Goal: Task Accomplishment & Management: Use online tool/utility

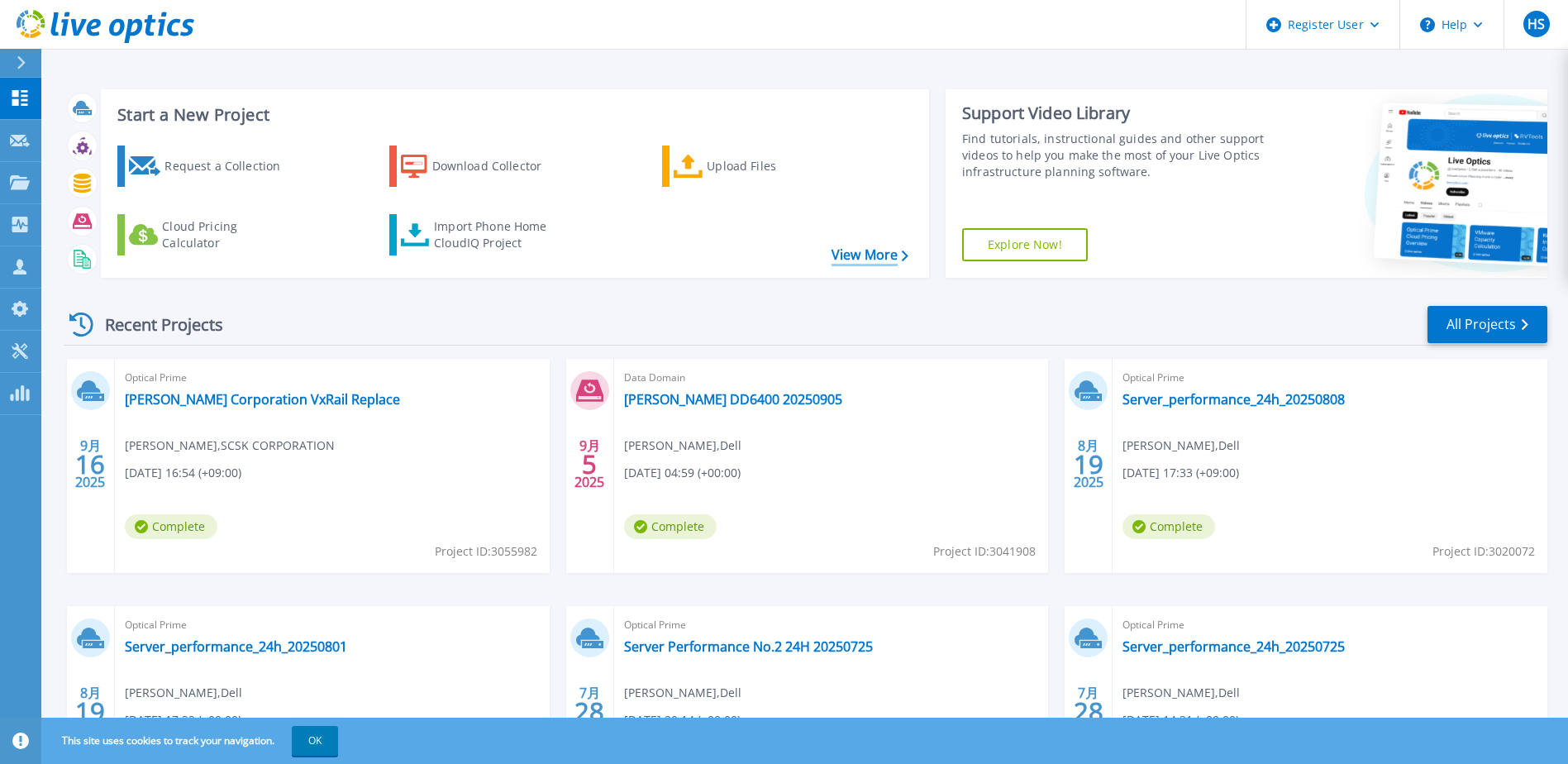
click at [850, 254] on link "View More" at bounding box center [870, 255] width 77 height 16
click at [518, 231] on div "Import Phone Home CloudIQ Project" at bounding box center [499, 235] width 129 height 33
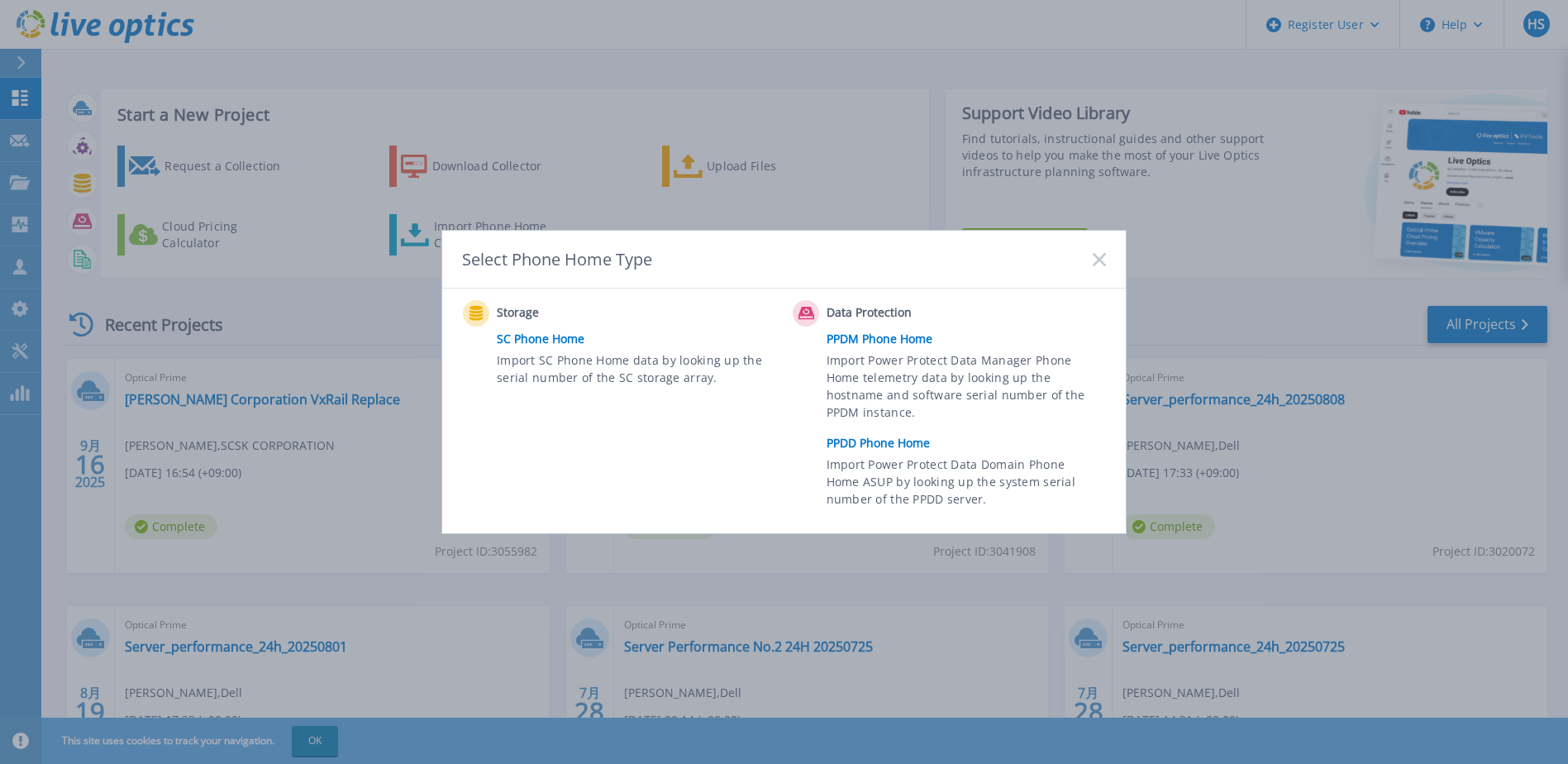
click at [894, 445] on link "PPDD Phone Home" at bounding box center [971, 443] width 288 height 25
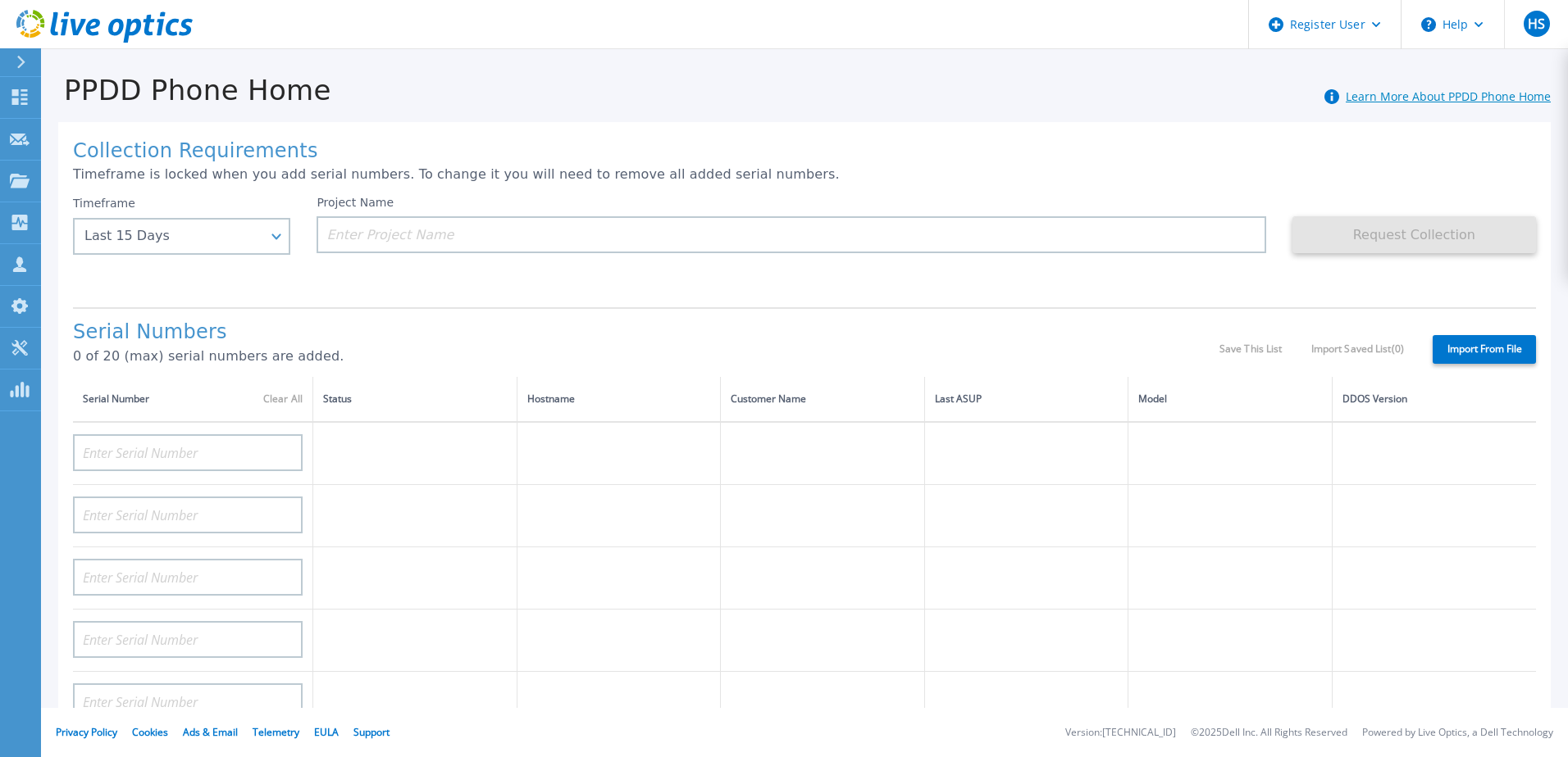
click at [1401, 96] on link "Learn More About PPDD Phone Home" at bounding box center [1447, 96] width 205 height 16
click at [221, 458] on input at bounding box center [187, 453] width 229 height 37
click at [231, 446] on input at bounding box center [187, 453] width 229 height 37
paste input "GHQRRB3"
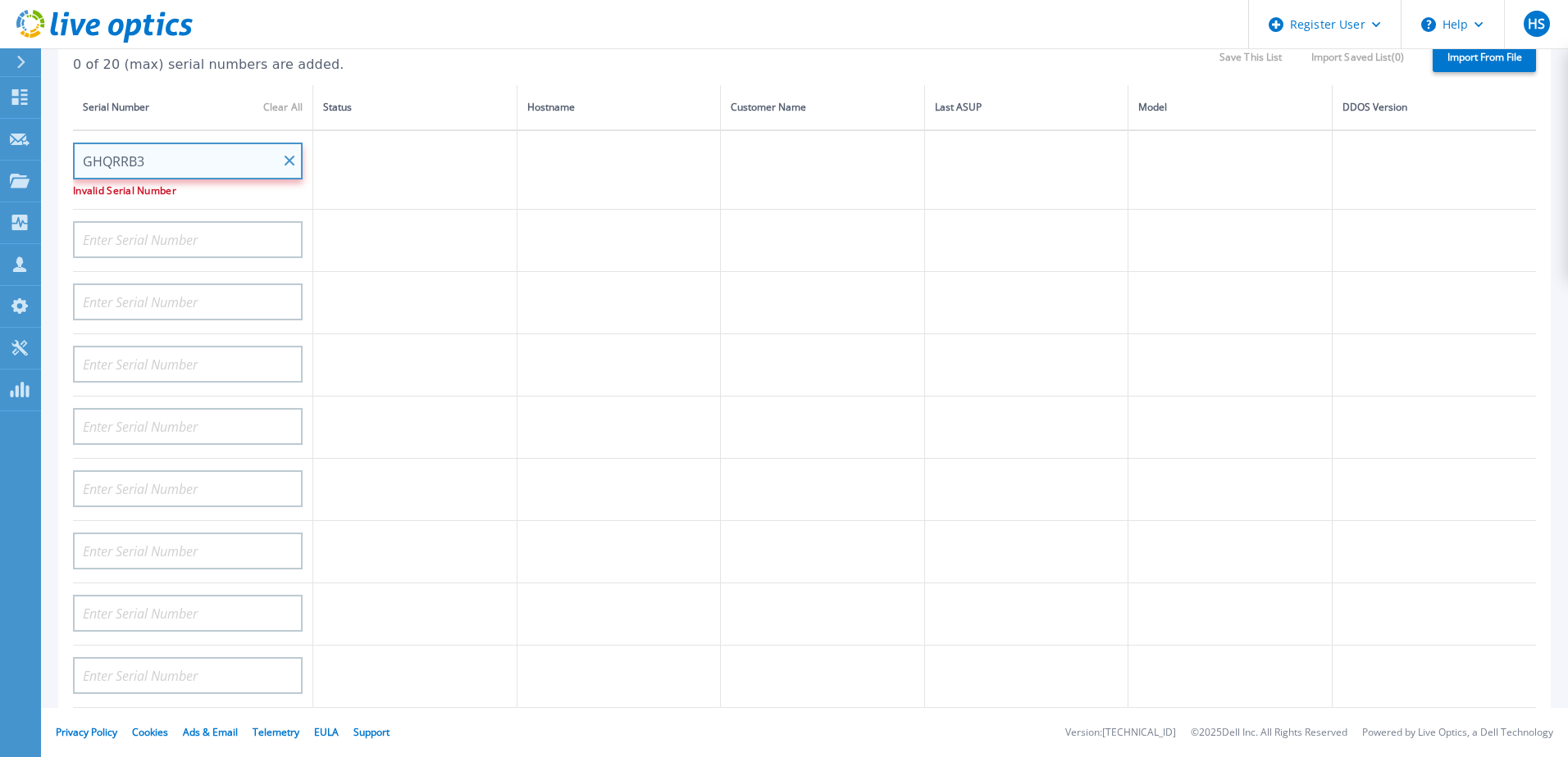
type input "GHQRRB3"
click at [454, 358] on td at bounding box center [415, 366] width 205 height 62
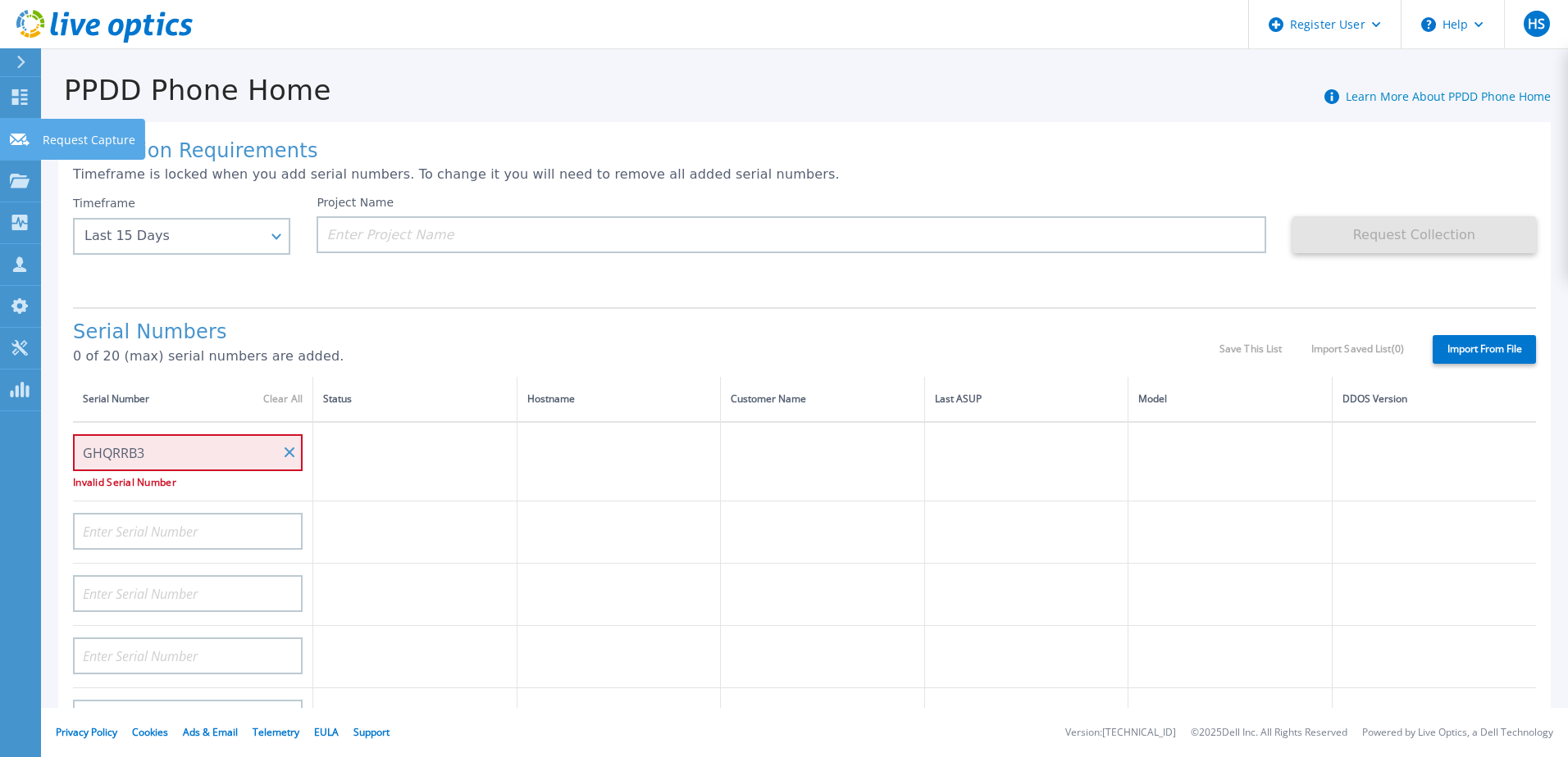
click at [25, 142] on icon at bounding box center [19, 140] width 20 height 12
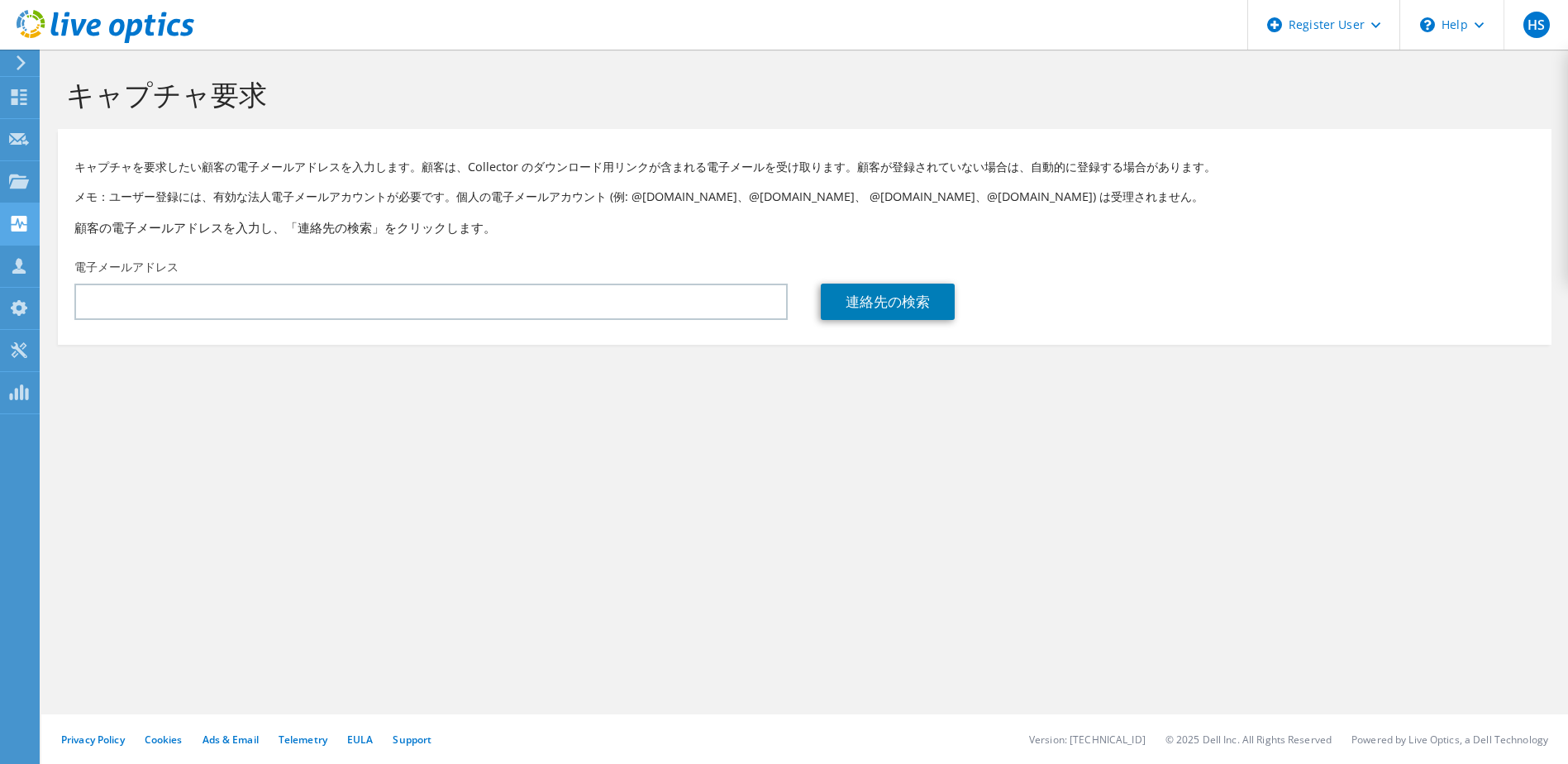
click at [20, 230] on use at bounding box center [19, 224] width 16 height 16
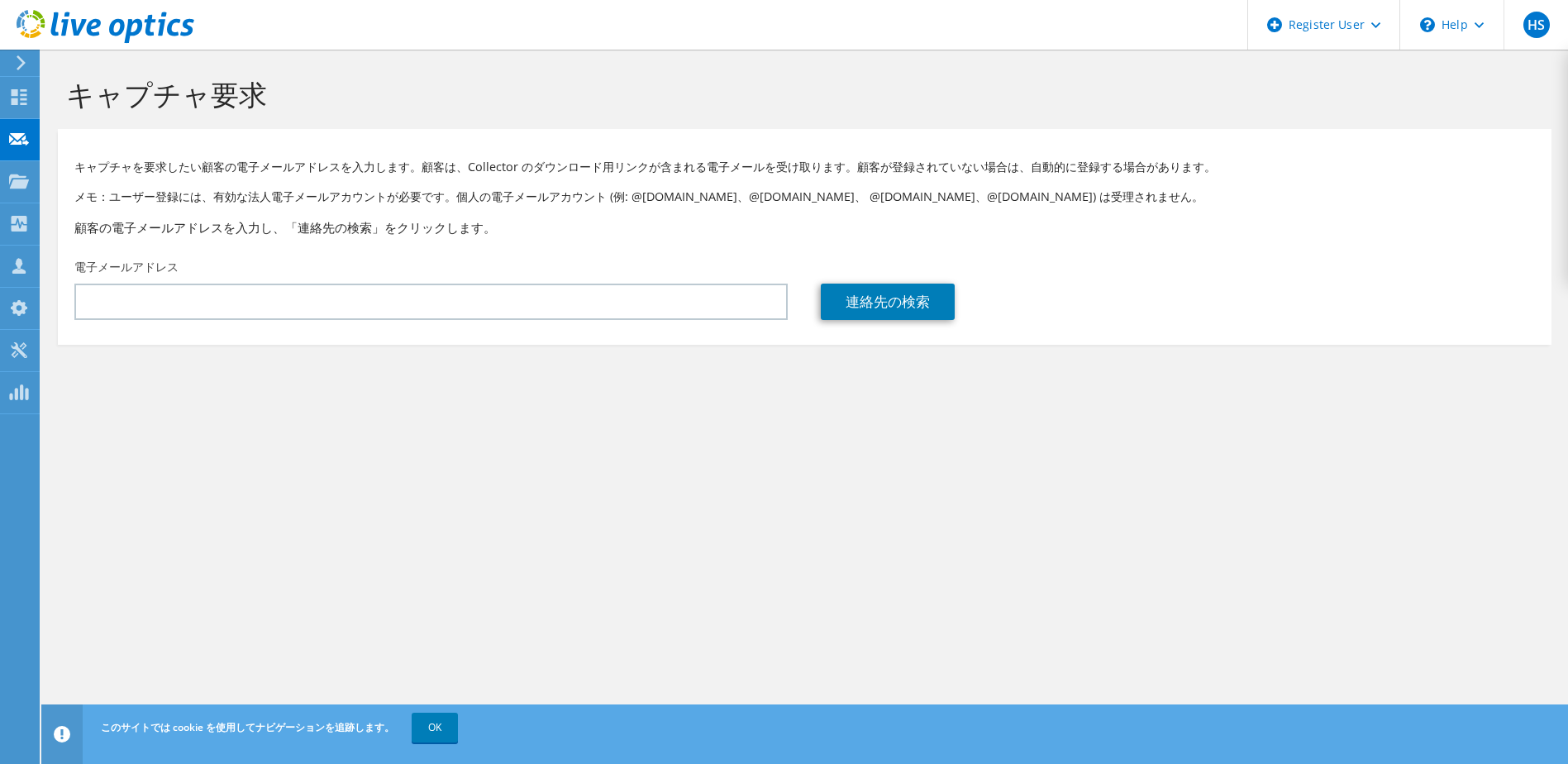
click at [16, 51] on div at bounding box center [97, 28] width 194 height 55
click at [21, 61] on icon at bounding box center [21, 63] width 12 height 15
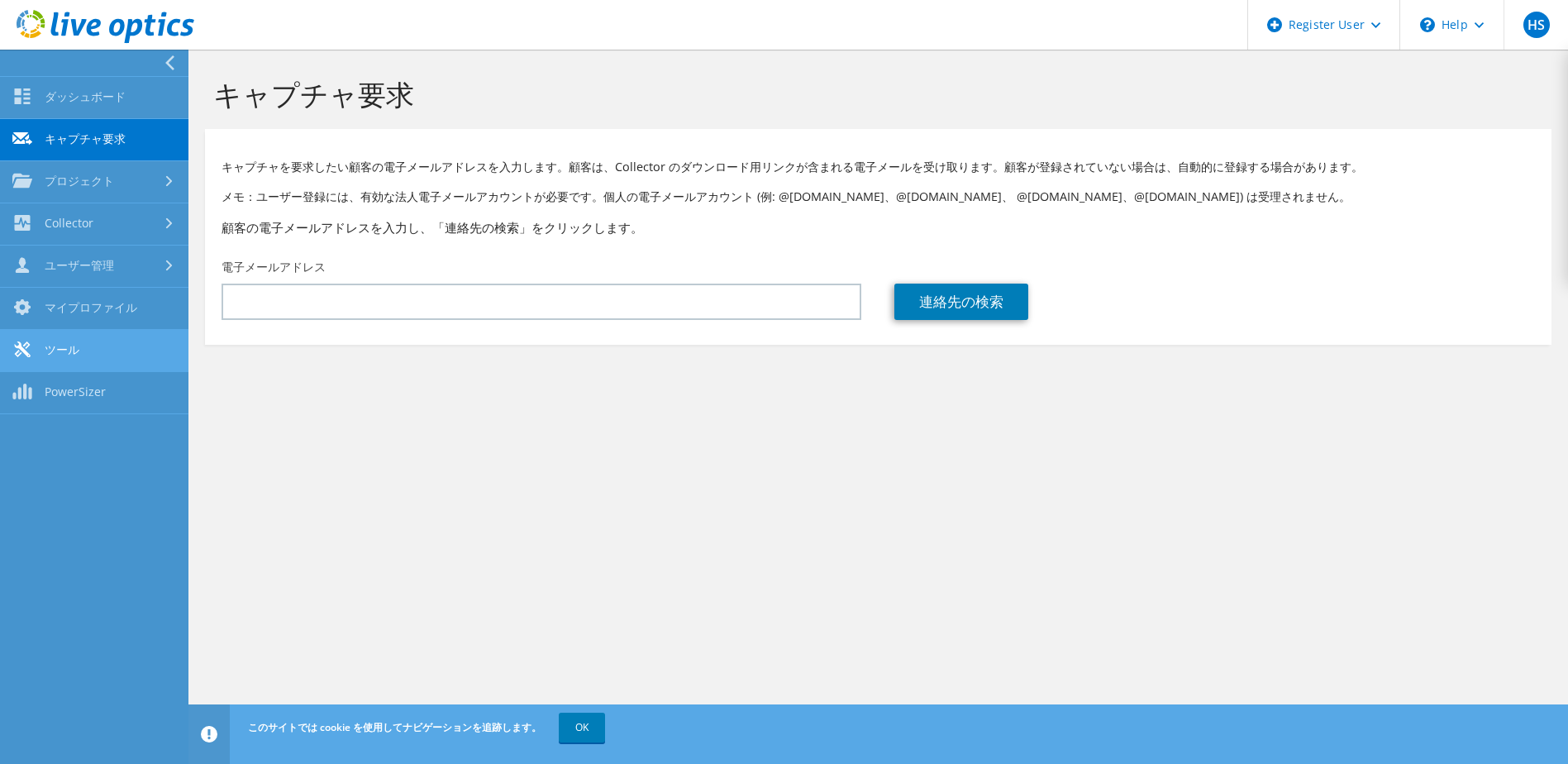
click at [124, 349] on link "ツール" at bounding box center [94, 351] width 188 height 42
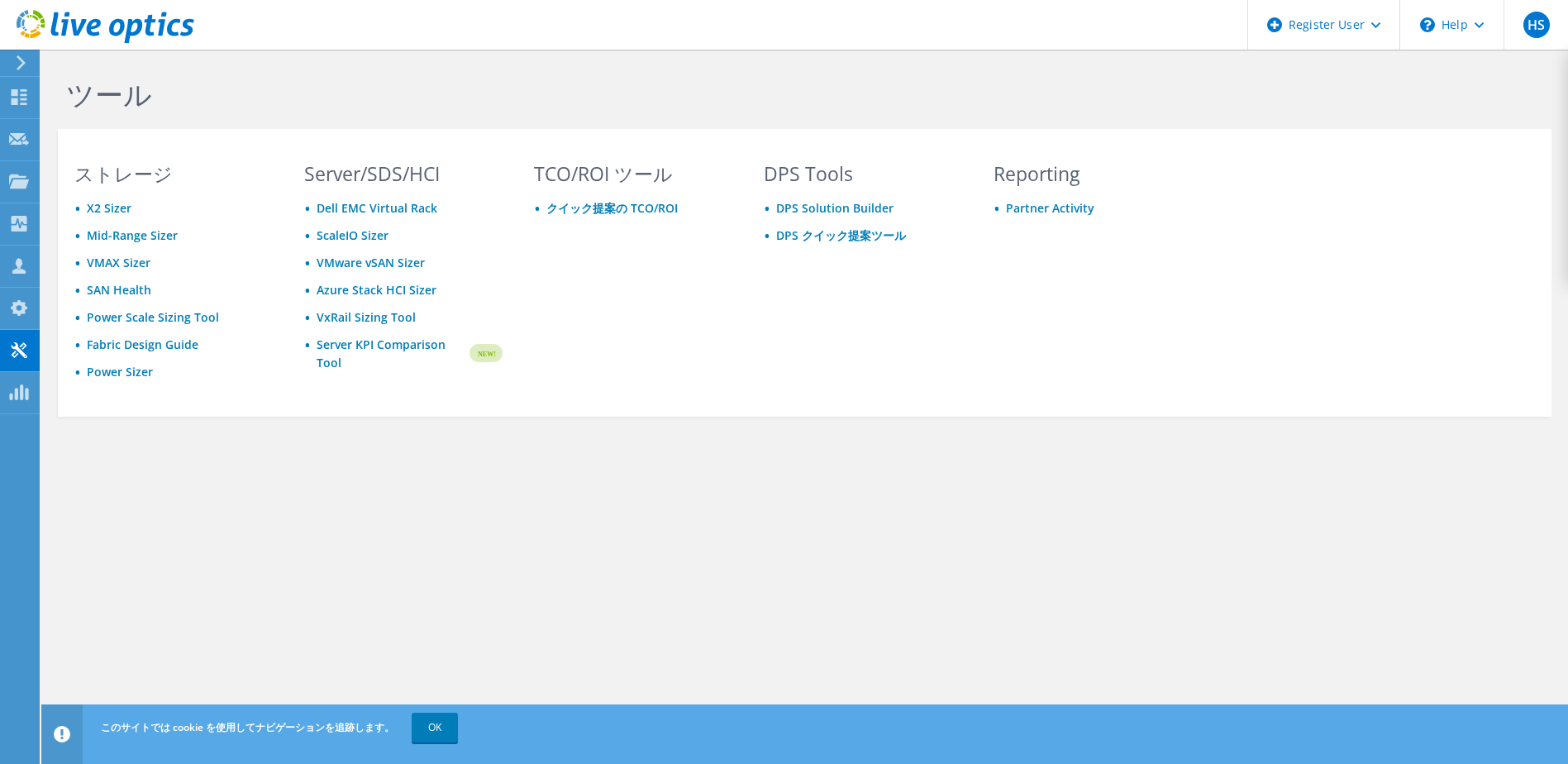
click at [116, 31] on icon at bounding box center [105, 27] width 178 height 34
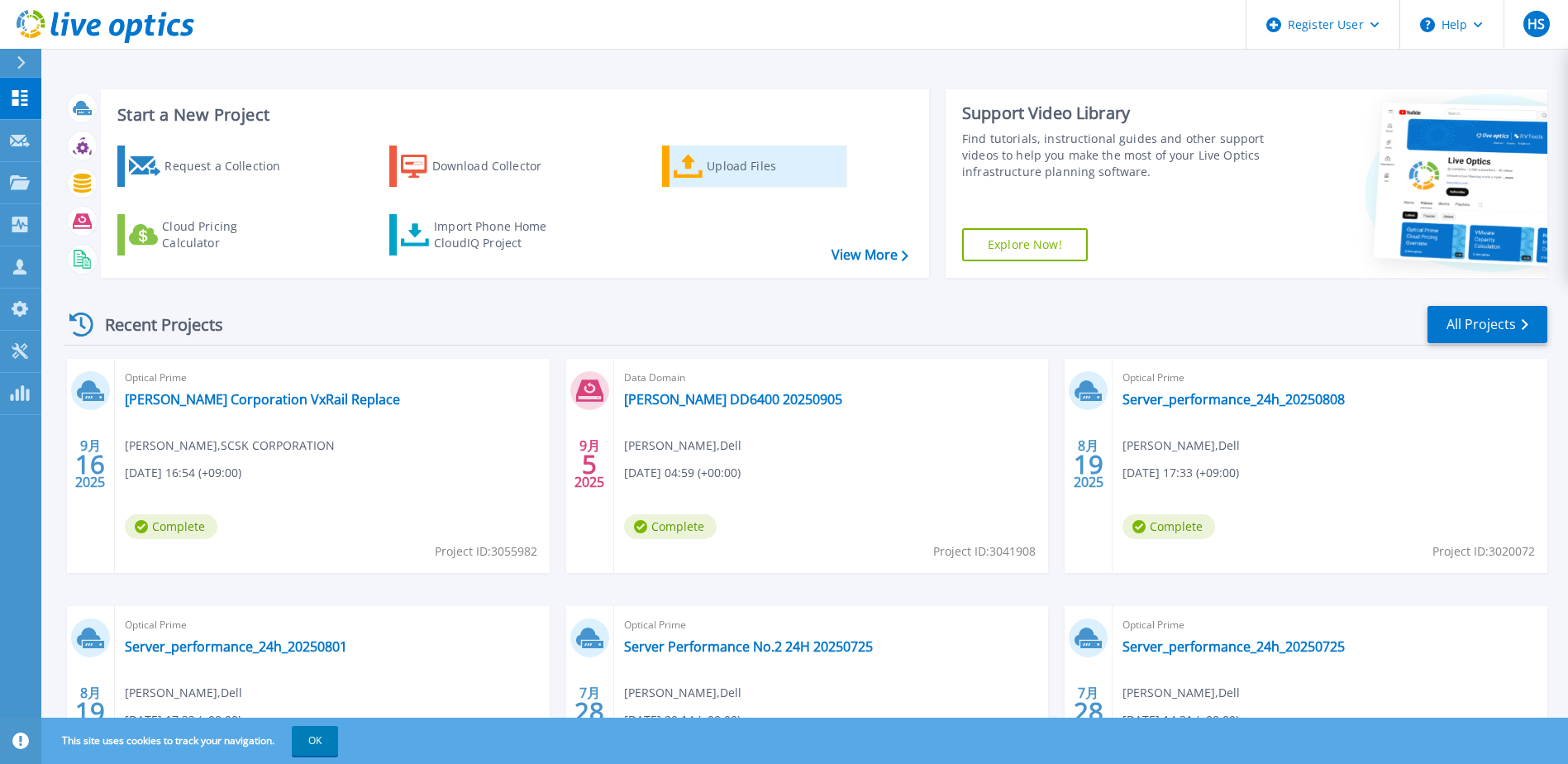
click at [712, 173] on div "Upload Files" at bounding box center [772, 166] width 132 height 33
click at [893, 262] on link "View More" at bounding box center [870, 255] width 77 height 16
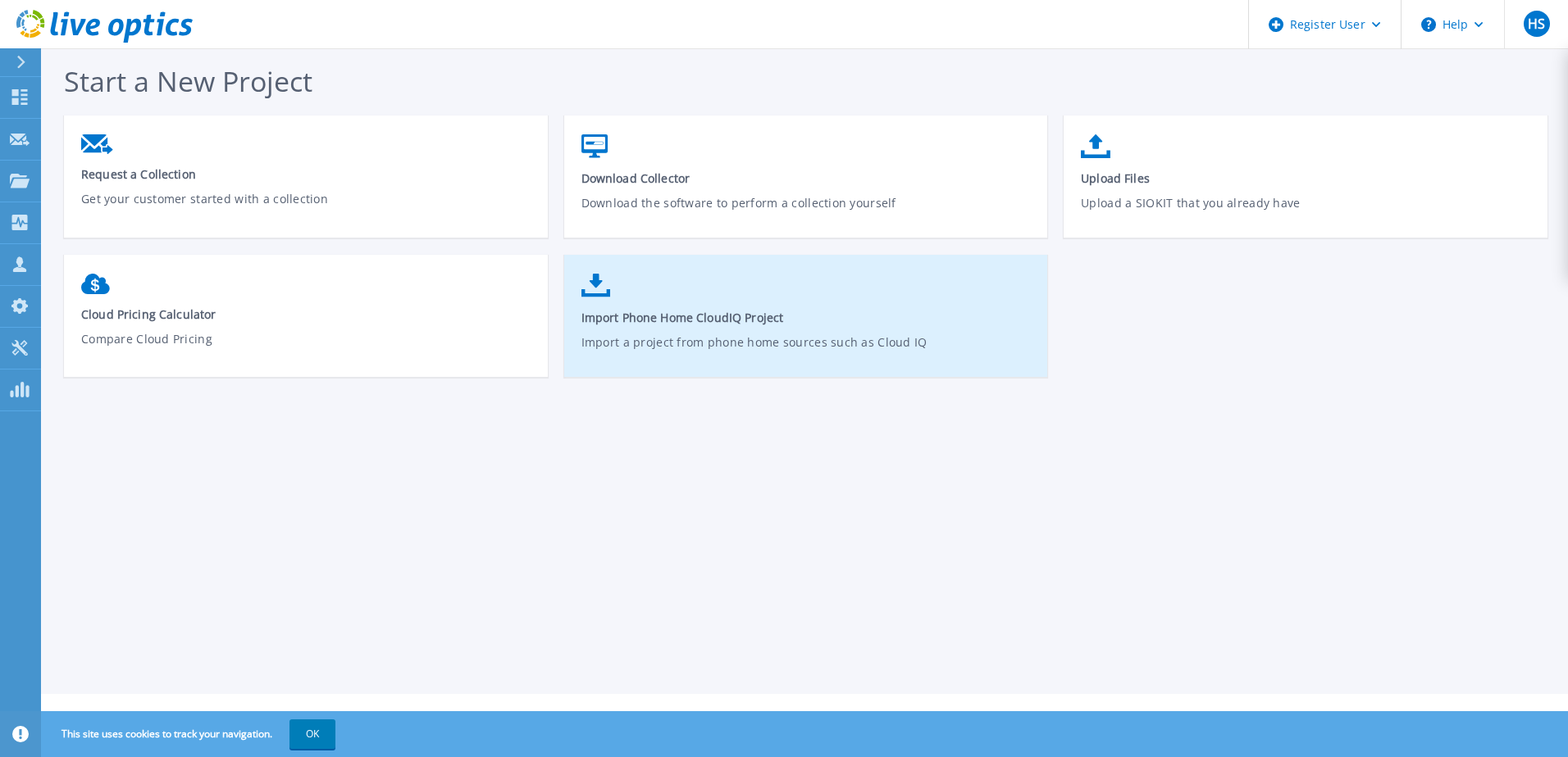
click at [748, 286] on link "Import Phone Home CloudIQ Project Import a project from phone home sources such…" at bounding box center [805, 324] width 484 height 117
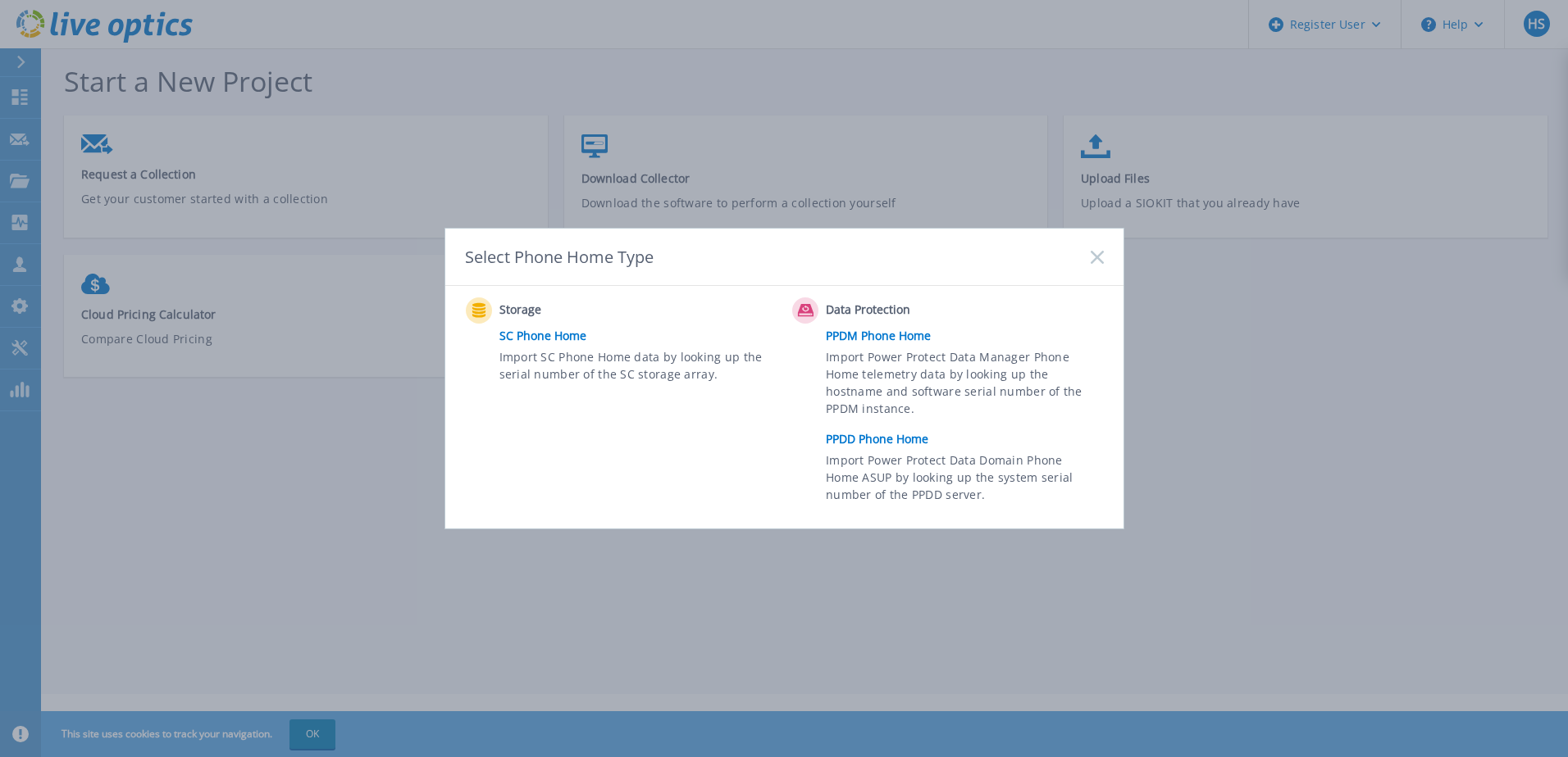
click at [1096, 256] on rect at bounding box center [1097, 256] width 14 height 14
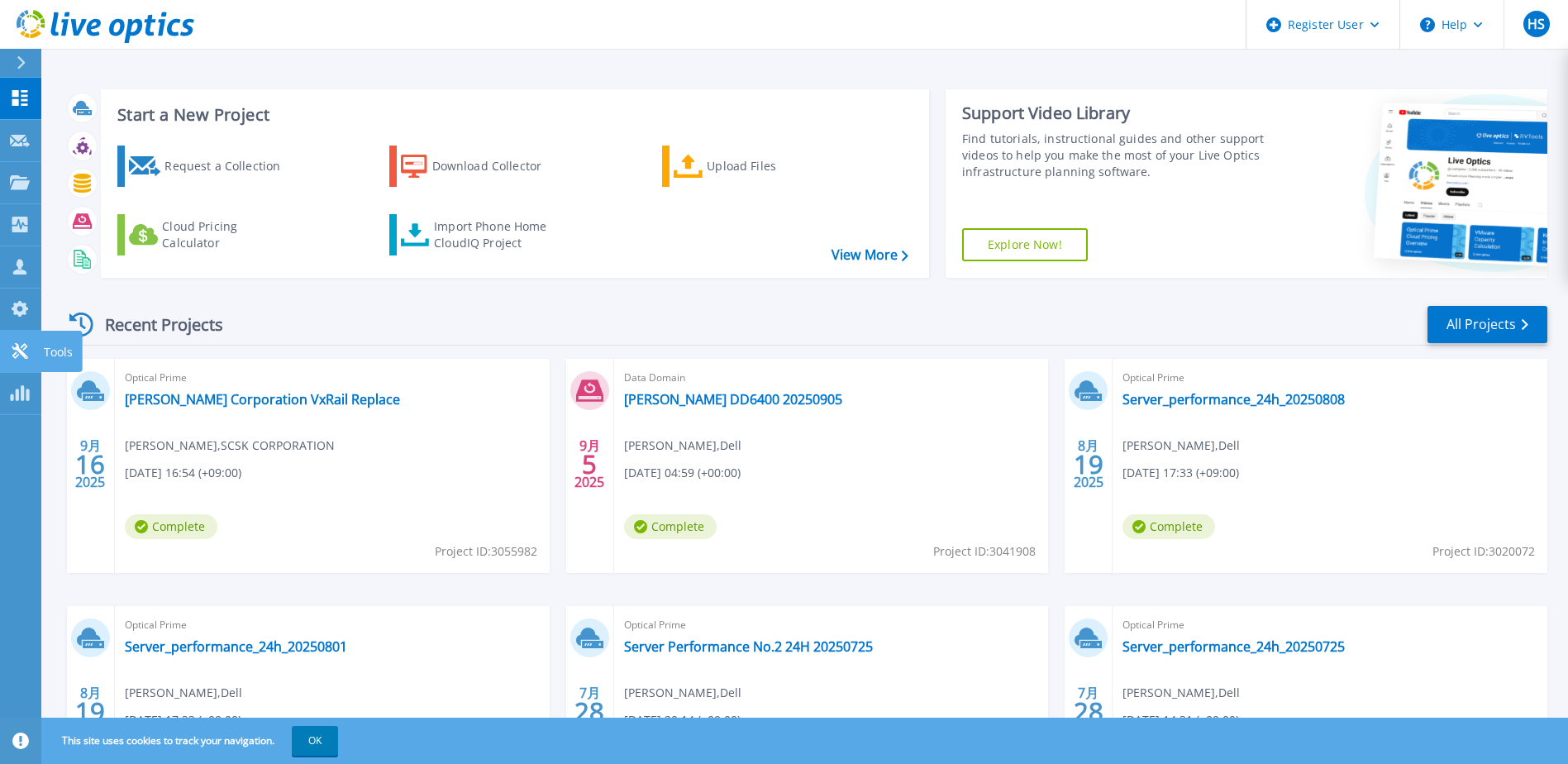
click at [17, 348] on icon at bounding box center [19, 351] width 16 height 16
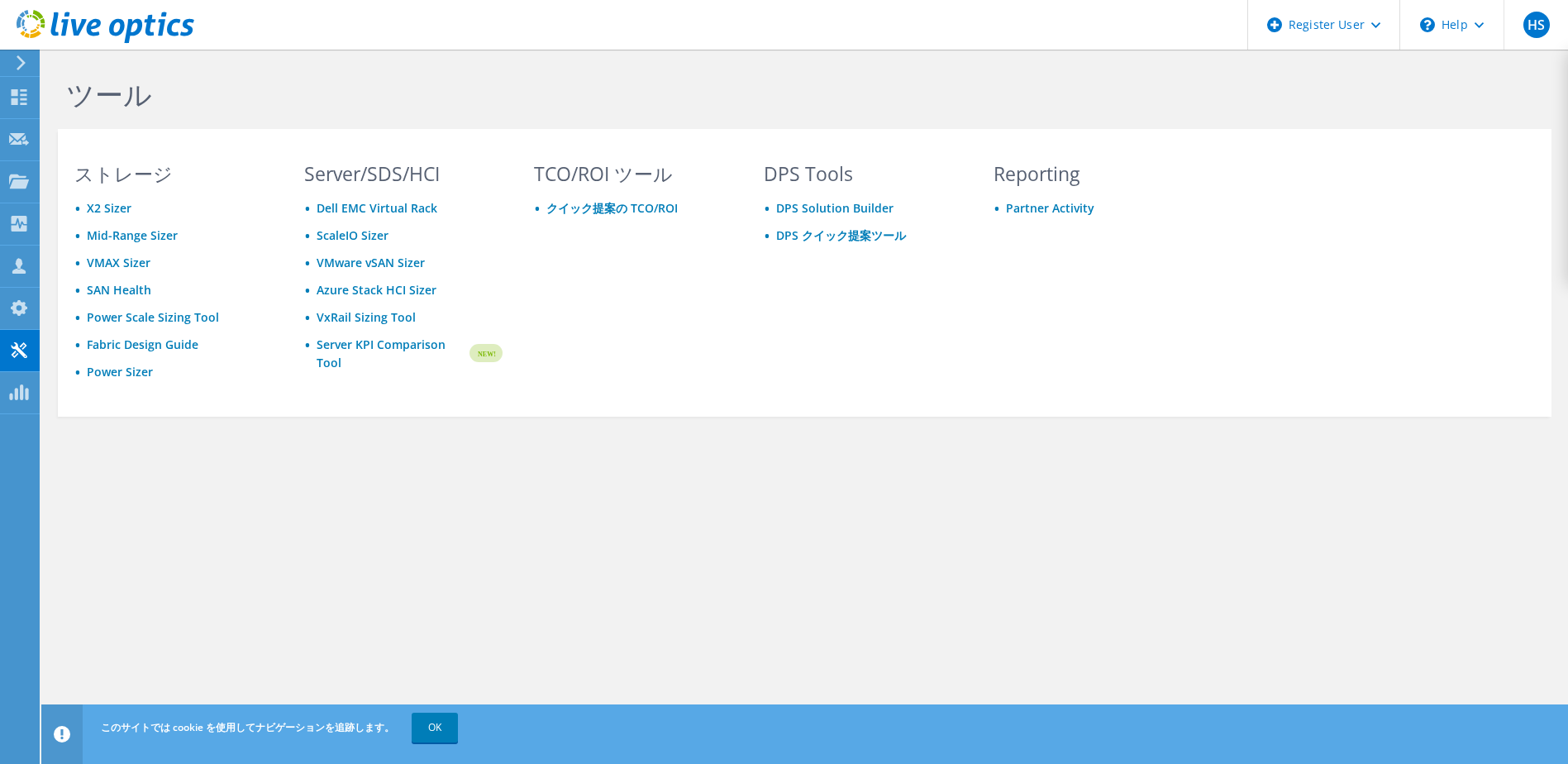
click at [22, 60] on icon at bounding box center [21, 63] width 12 height 15
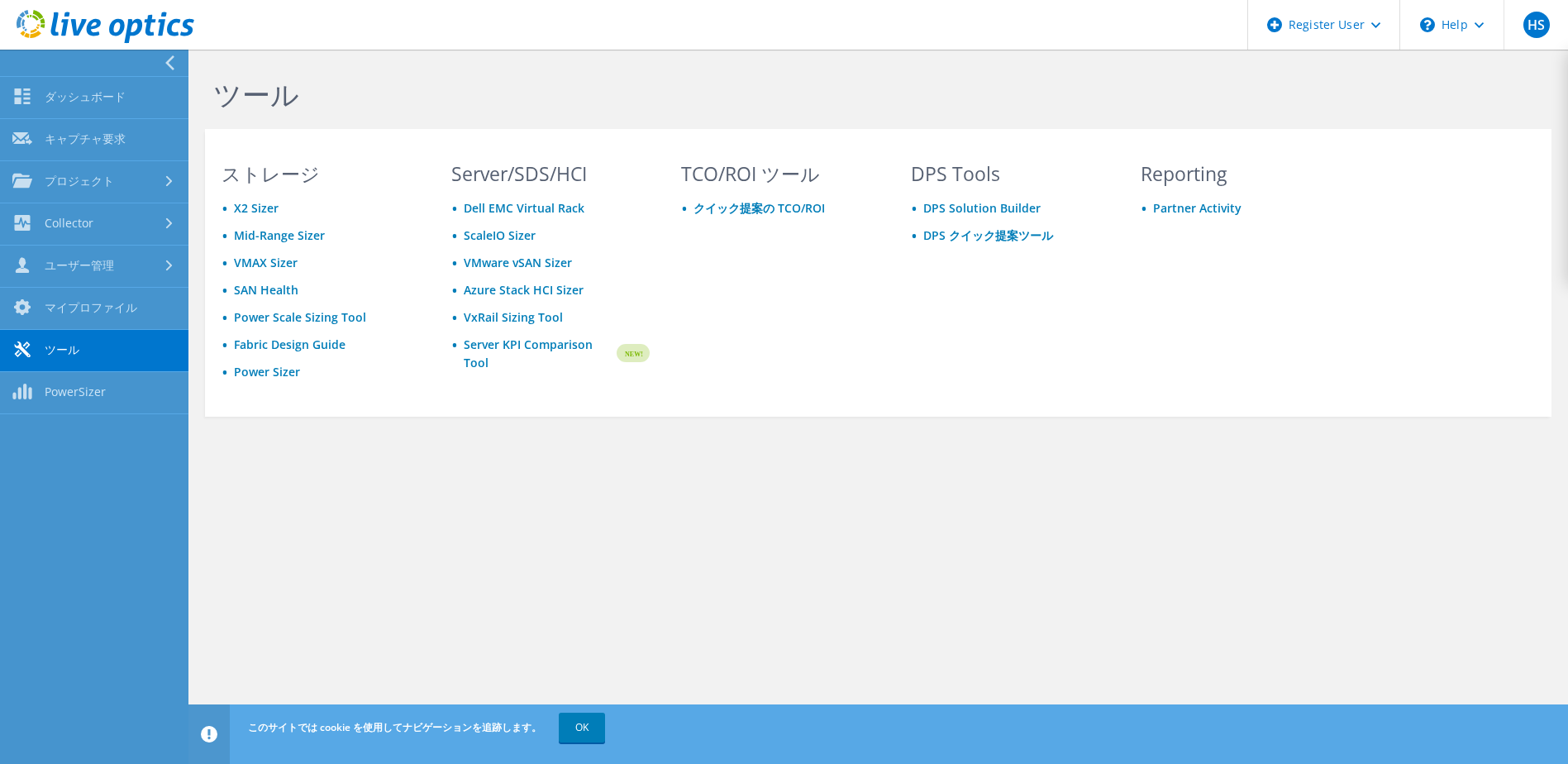
click at [117, 24] on icon at bounding box center [105, 27] width 178 height 34
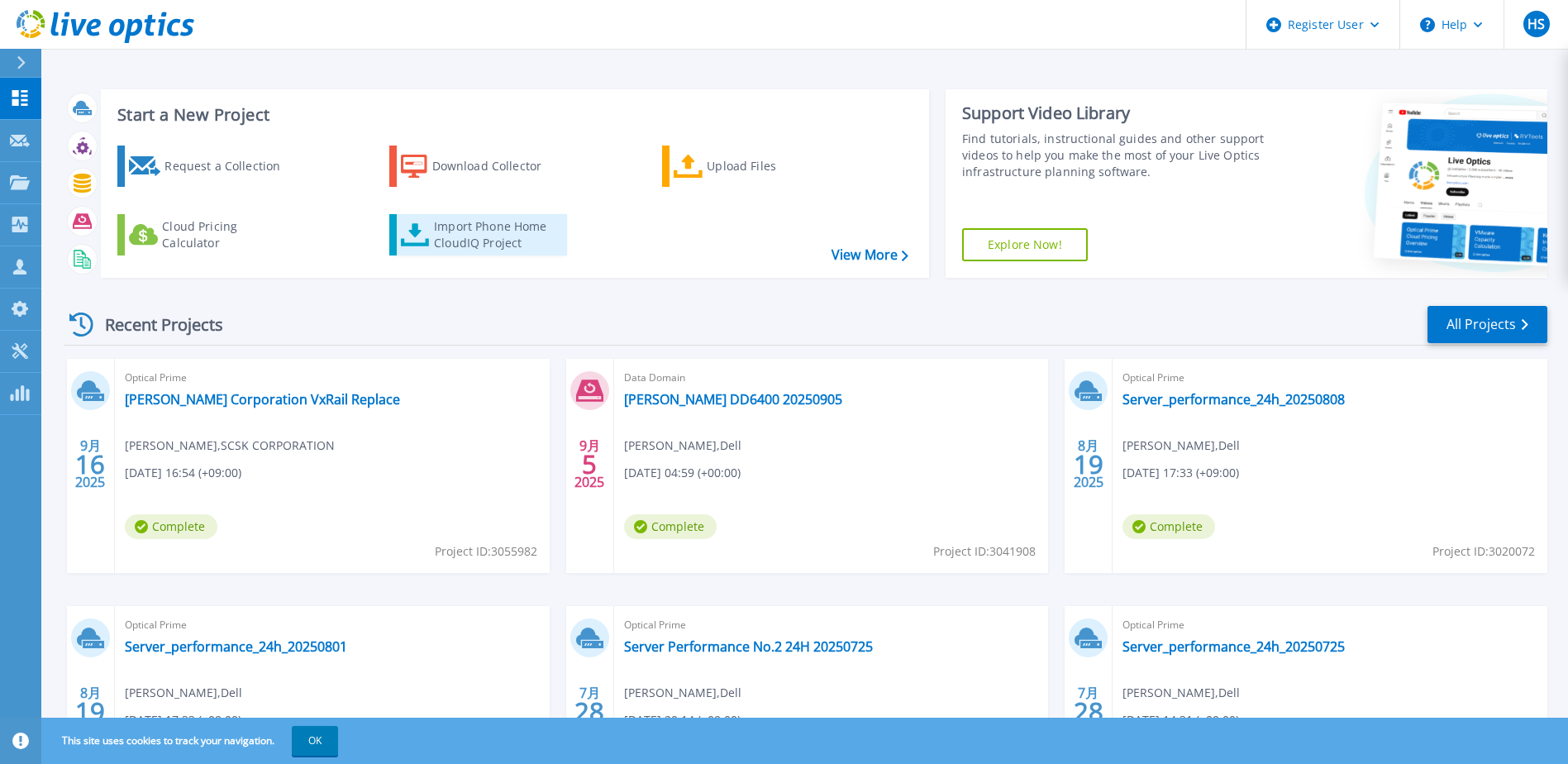
click at [501, 238] on div "Import Phone Home CloudIQ Project" at bounding box center [499, 235] width 129 height 33
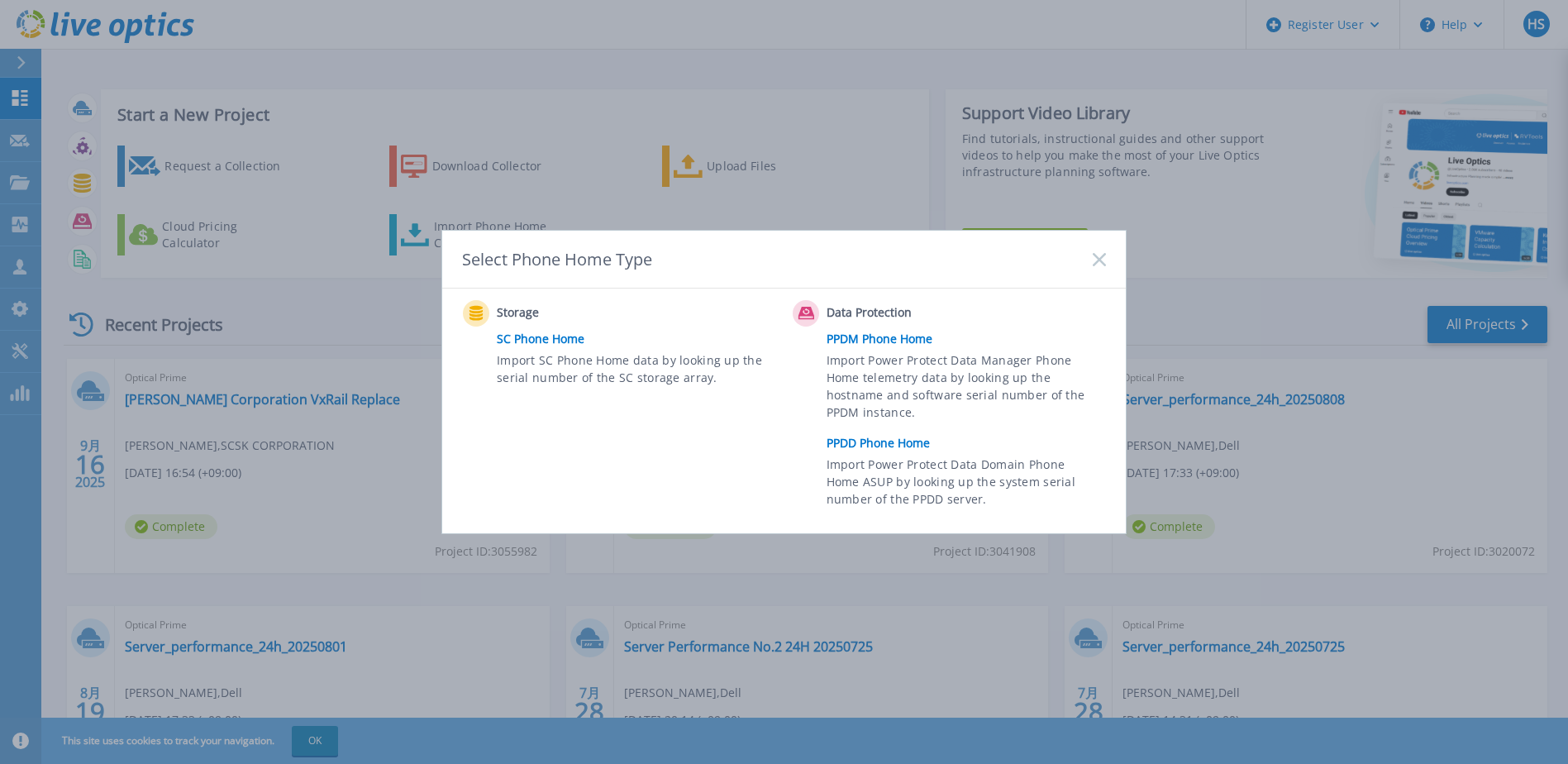
click at [884, 340] on link "PPDM Phone Home" at bounding box center [971, 339] width 288 height 25
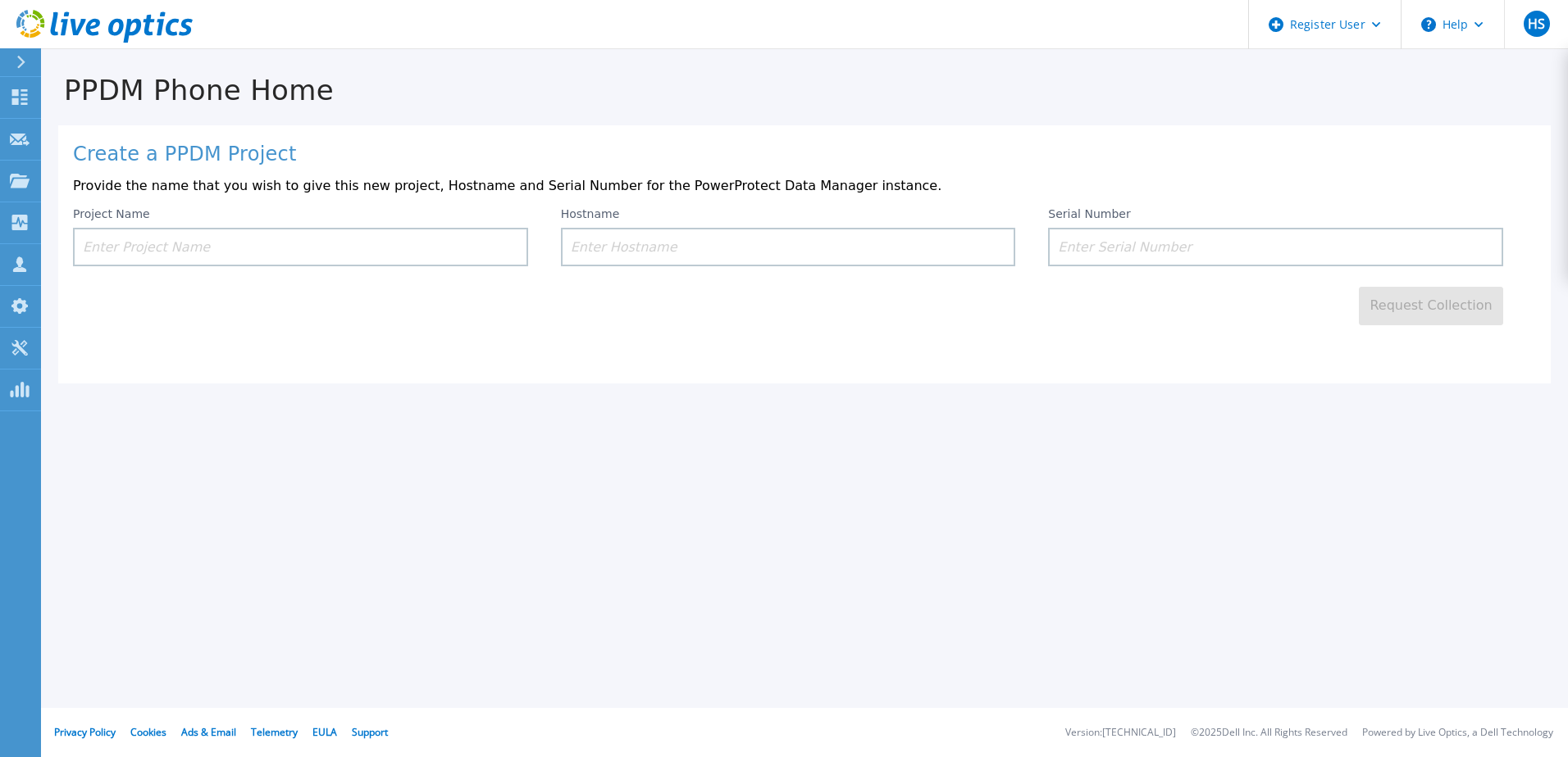
click at [30, 70] on div at bounding box center [28, 62] width 26 height 28
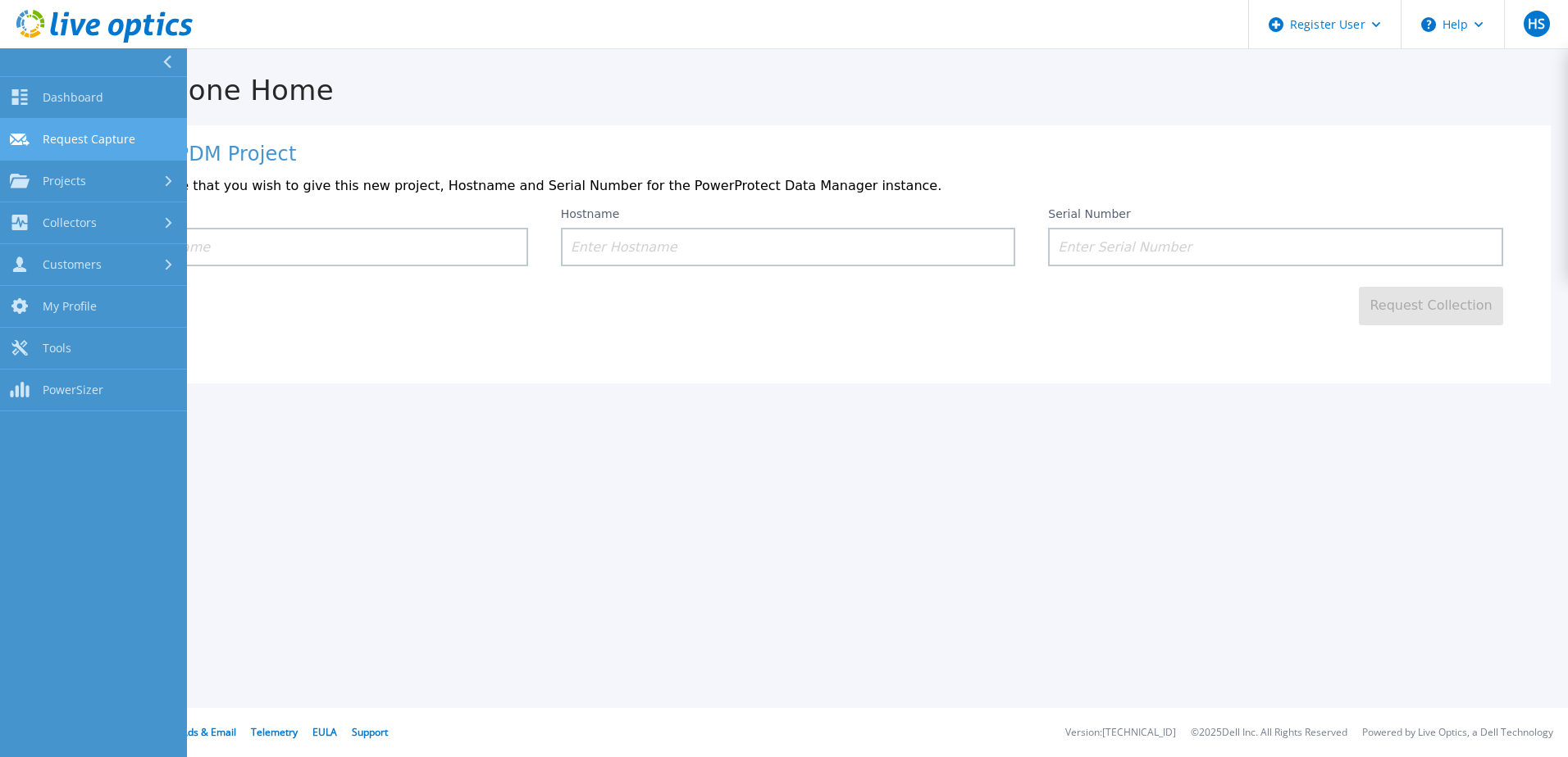
click at [99, 135] on span "Request Capture" at bounding box center [89, 140] width 92 height 15
click at [86, 186] on div "Projects" at bounding box center [92, 181] width 167 height 15
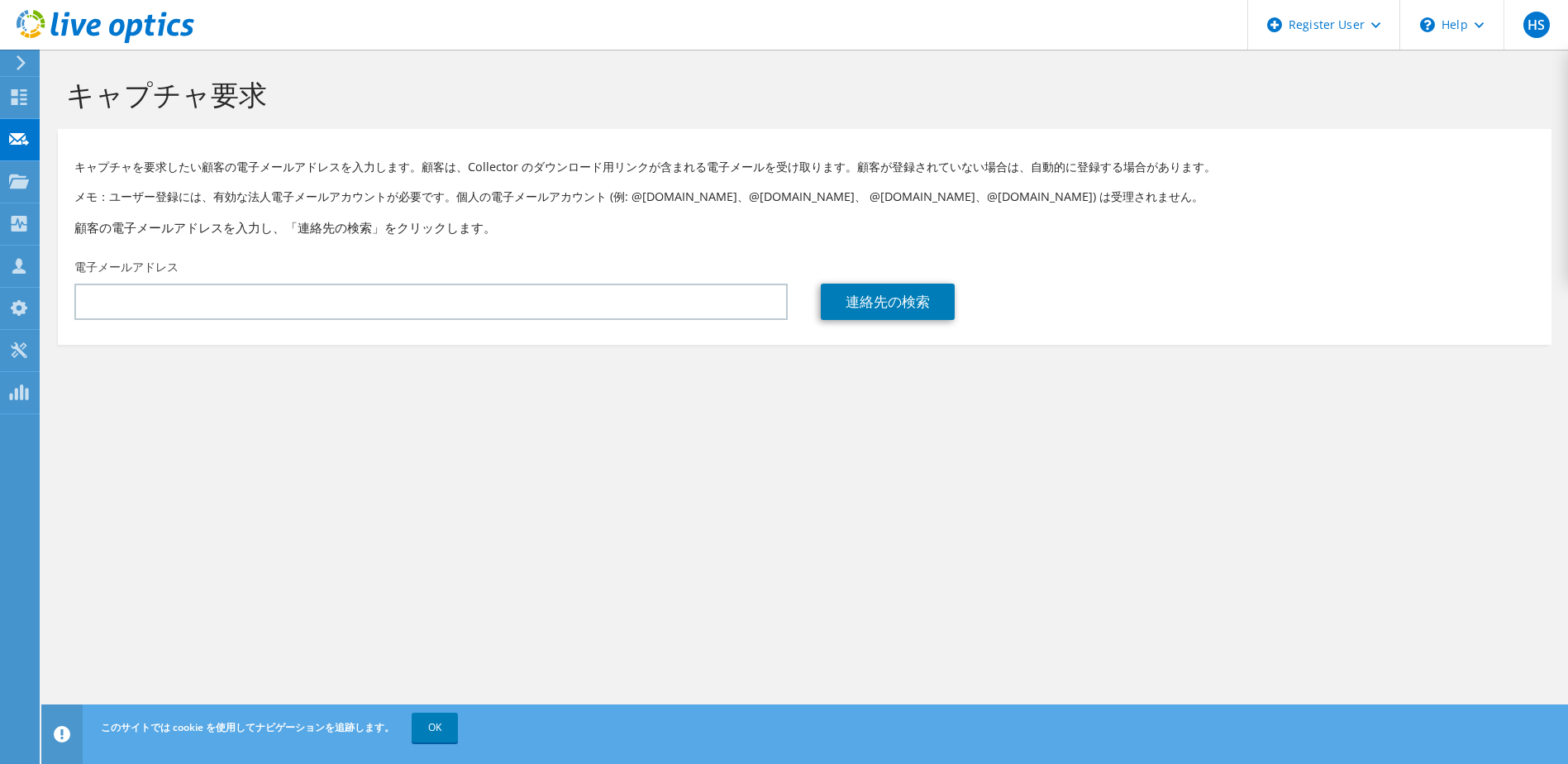
click at [20, 63] on icon at bounding box center [21, 63] width 12 height 15
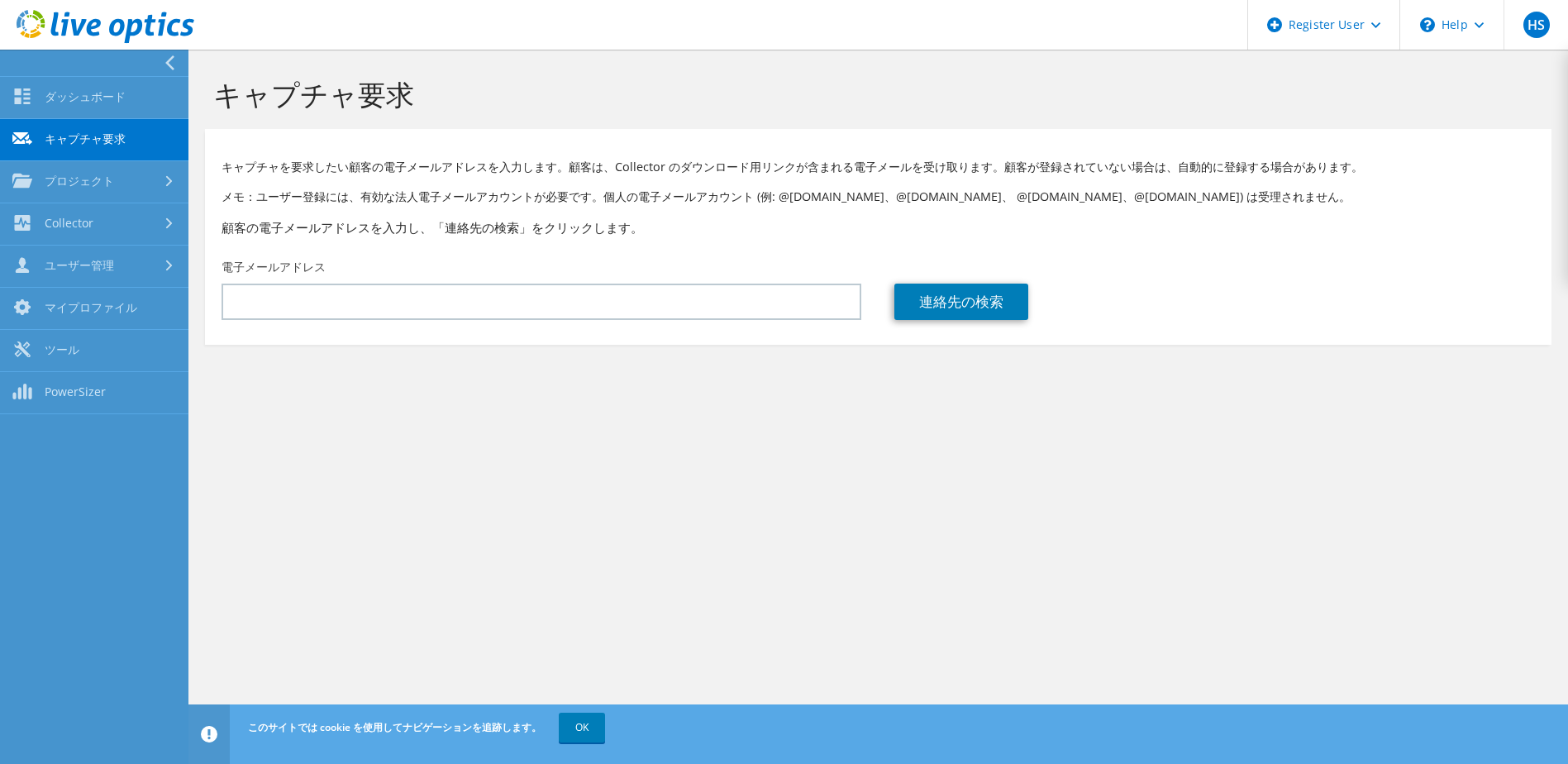
drag, startPoint x: 409, startPoint y: 242, endPoint x: 395, endPoint y: 238, distance: 14.6
click at [402, 241] on div "キャプチャを要求したい顧客の電子メールアドレスを入力します。顧客は、Collector のダウンロード用リンクが含まれる電子メールを受け取ります。顧客が登録さ…" at bounding box center [879, 193] width 1346 height 113
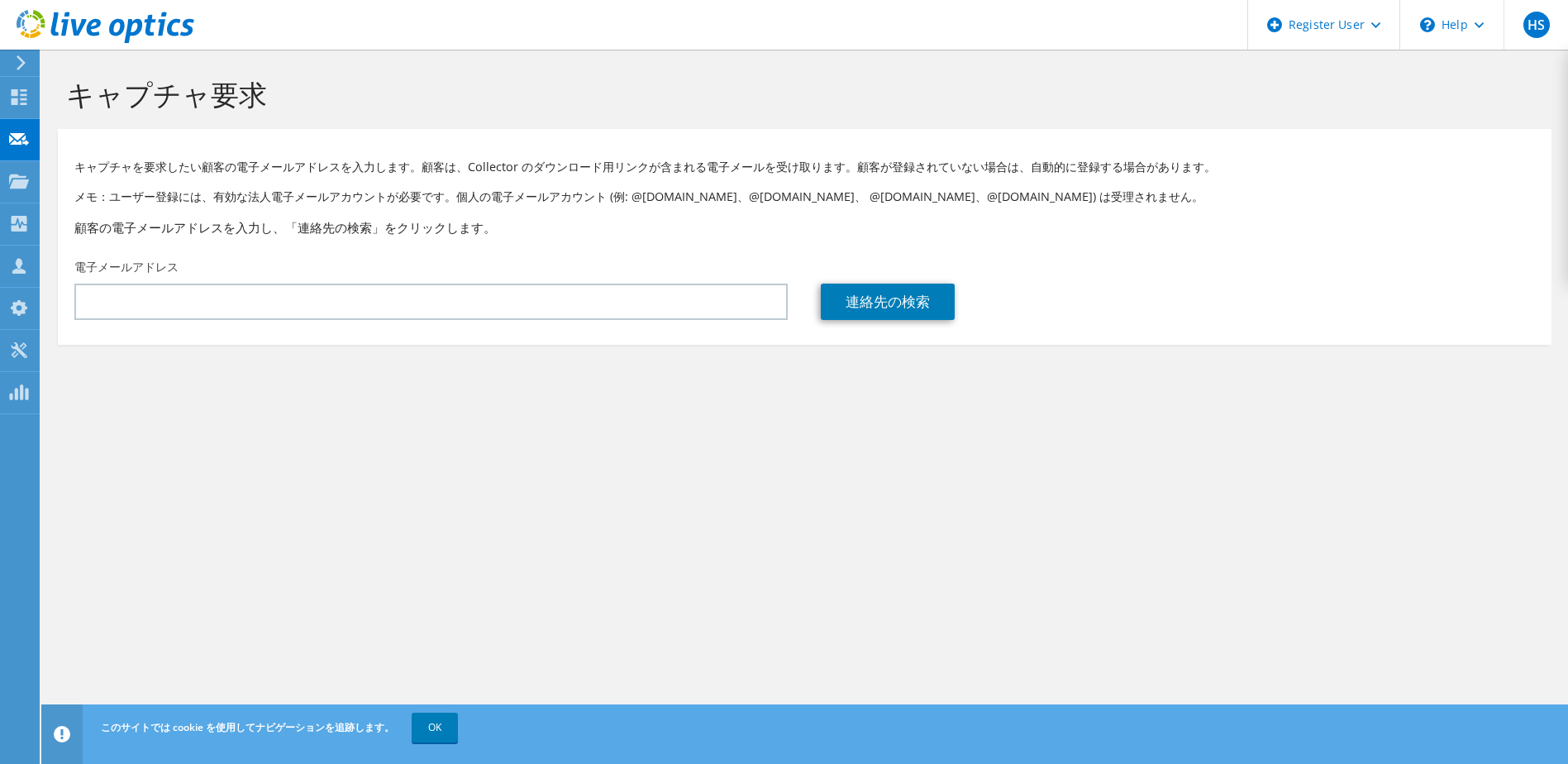
click at [66, 19] on icon at bounding box center [105, 27] width 178 height 34
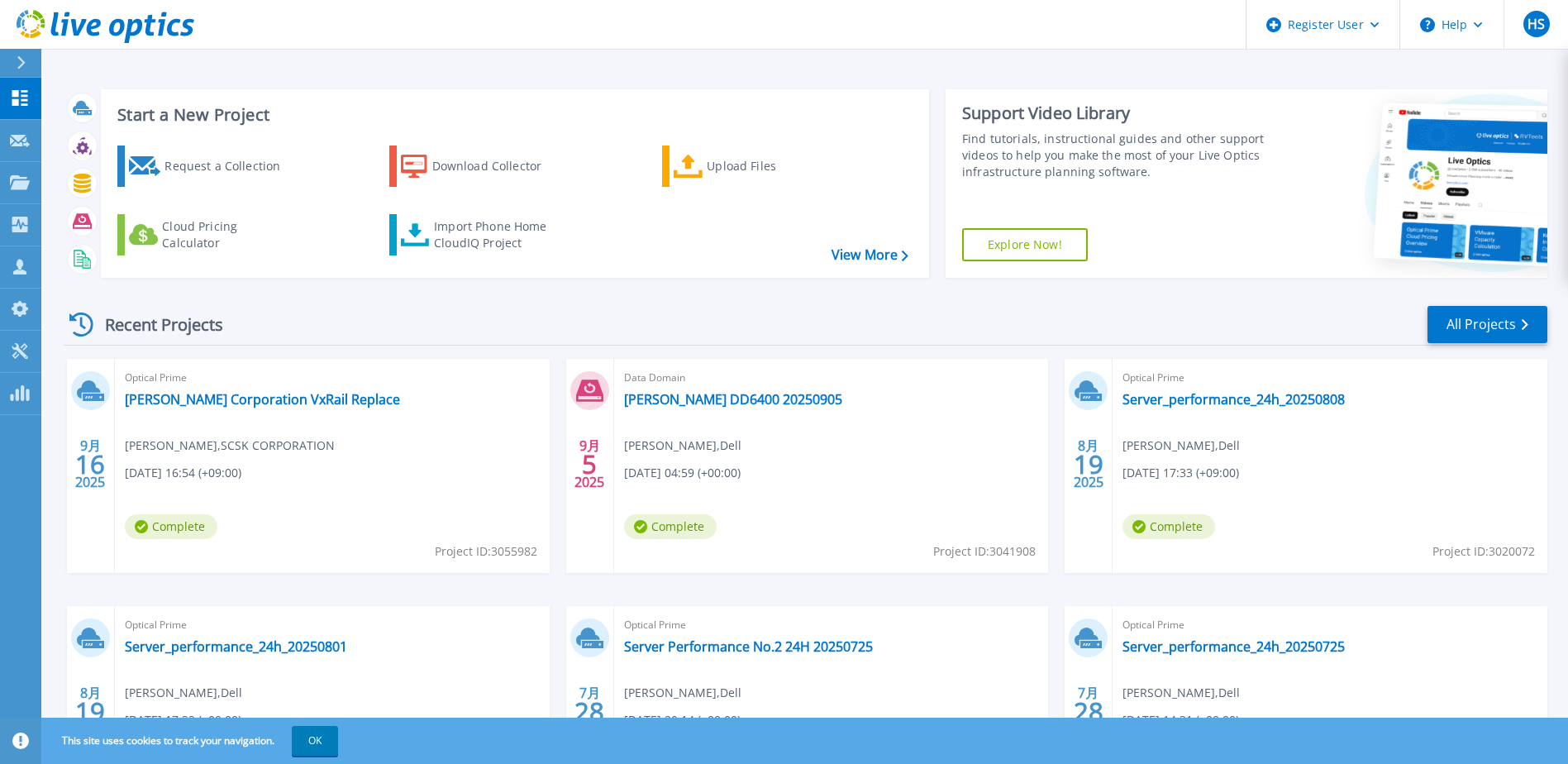
click at [893, 268] on div "Request a Collection Download Collector Upload Files Cloud Pricing Calculator I…" at bounding box center [513, 201] width 817 height 137
click at [894, 263] on link "View More" at bounding box center [870, 255] width 77 height 16
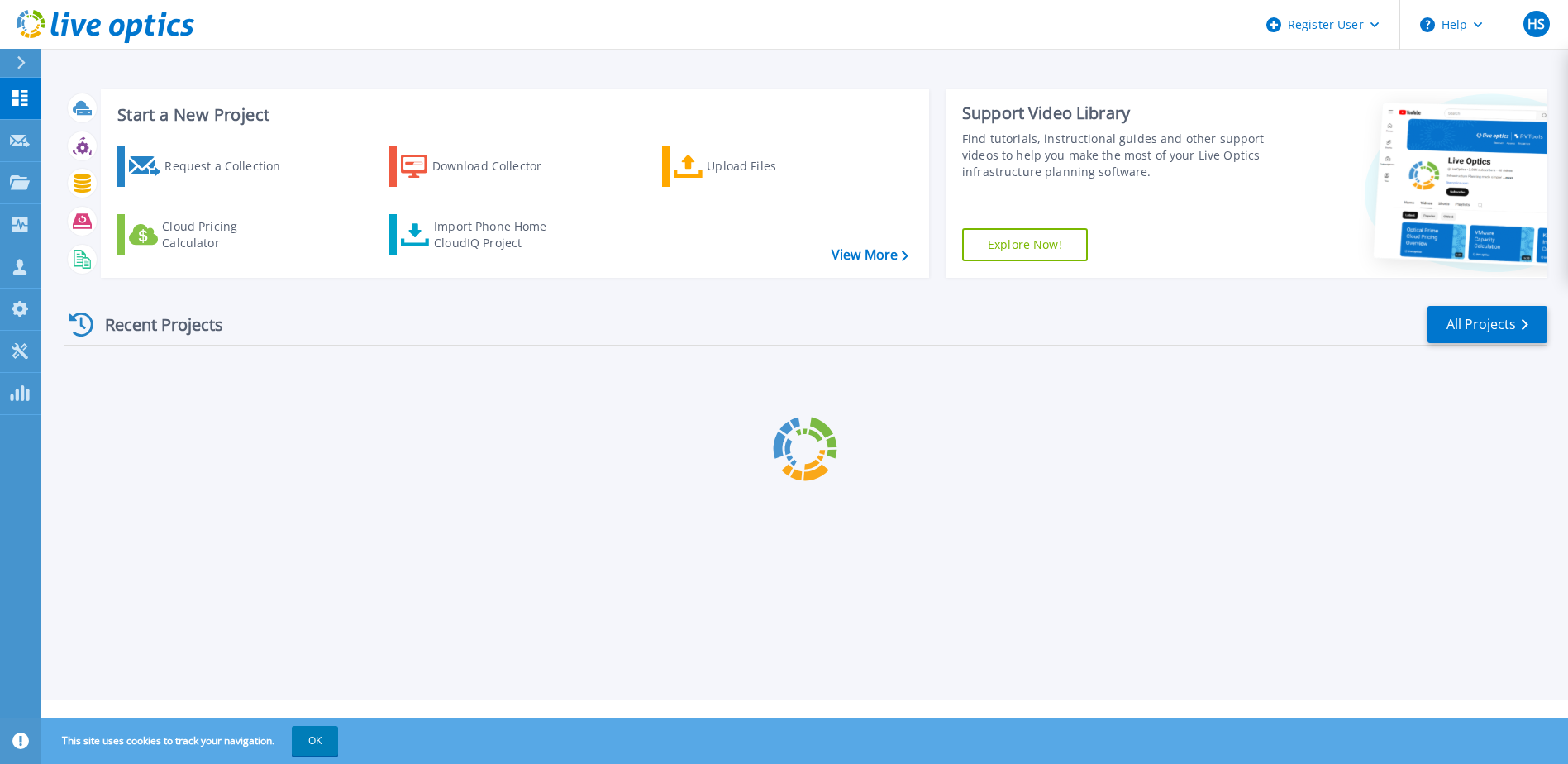
click at [846, 268] on div "Request a Collection Download Collector Upload Files Cloud Pricing Calculator I…" at bounding box center [513, 201] width 817 height 137
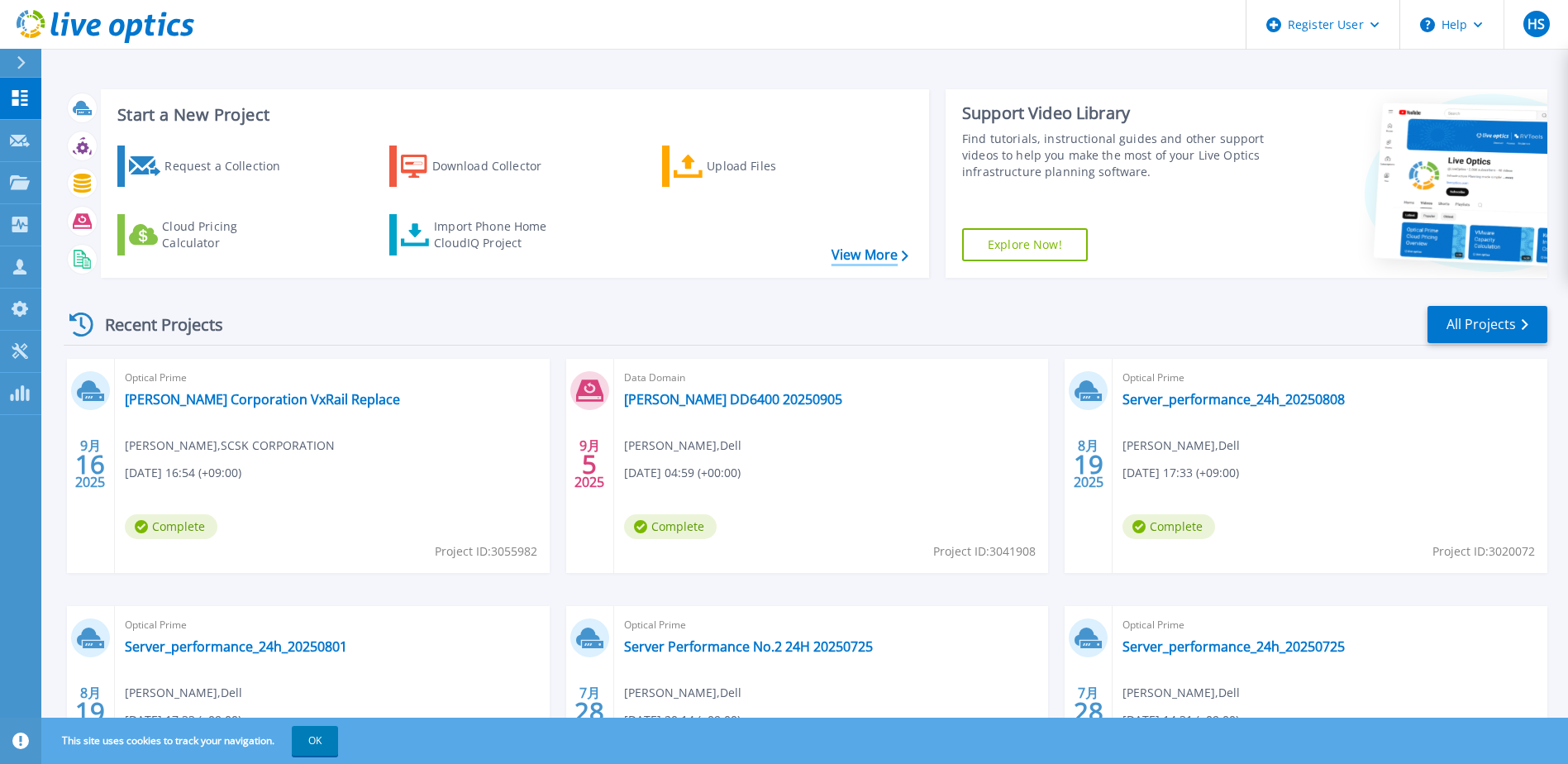
click at [853, 257] on link "View More" at bounding box center [870, 255] width 77 height 16
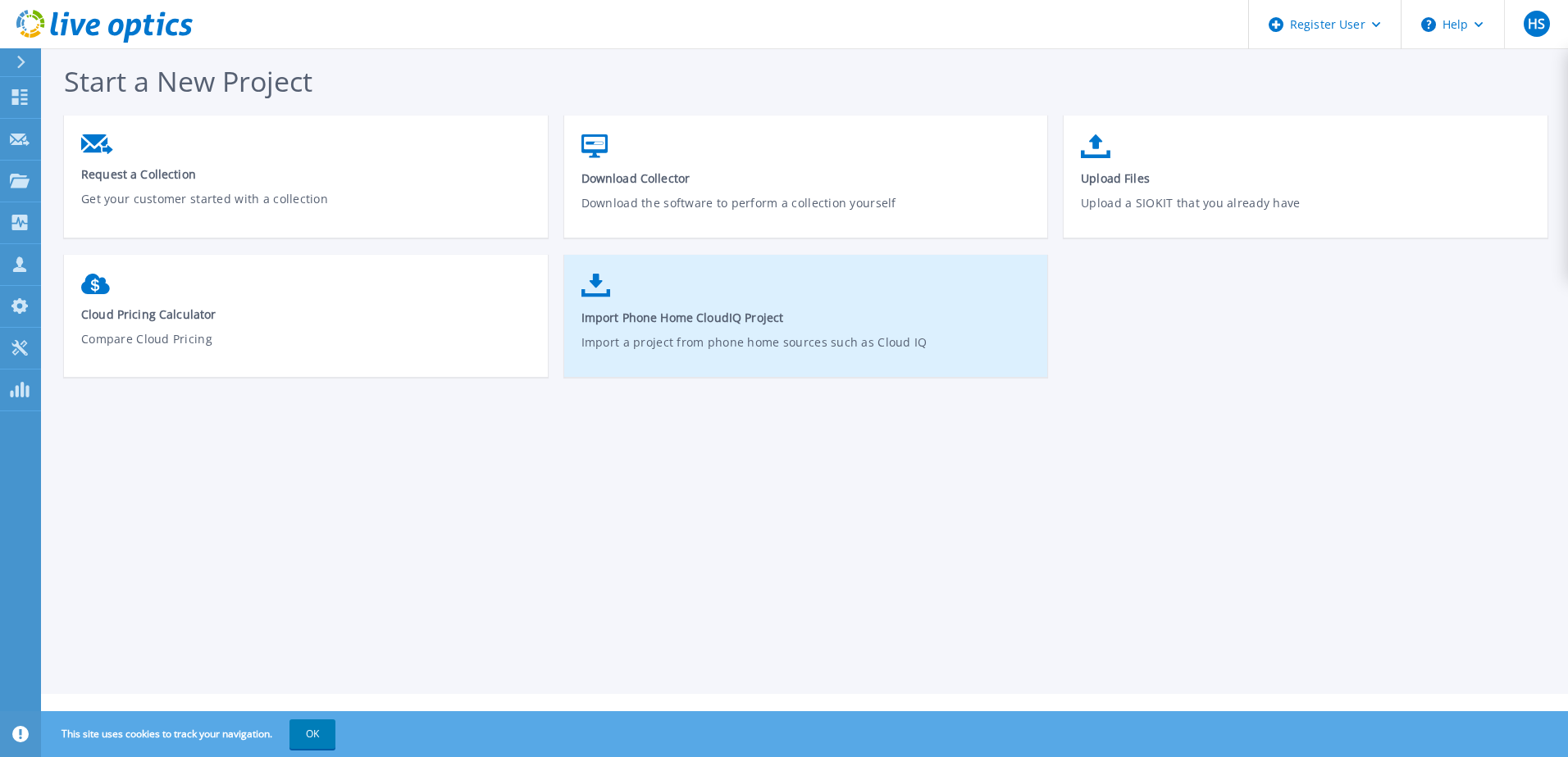
click at [672, 288] on link "Import Phone Home CloudIQ Project Import a project from phone home sources such…" at bounding box center [805, 324] width 484 height 117
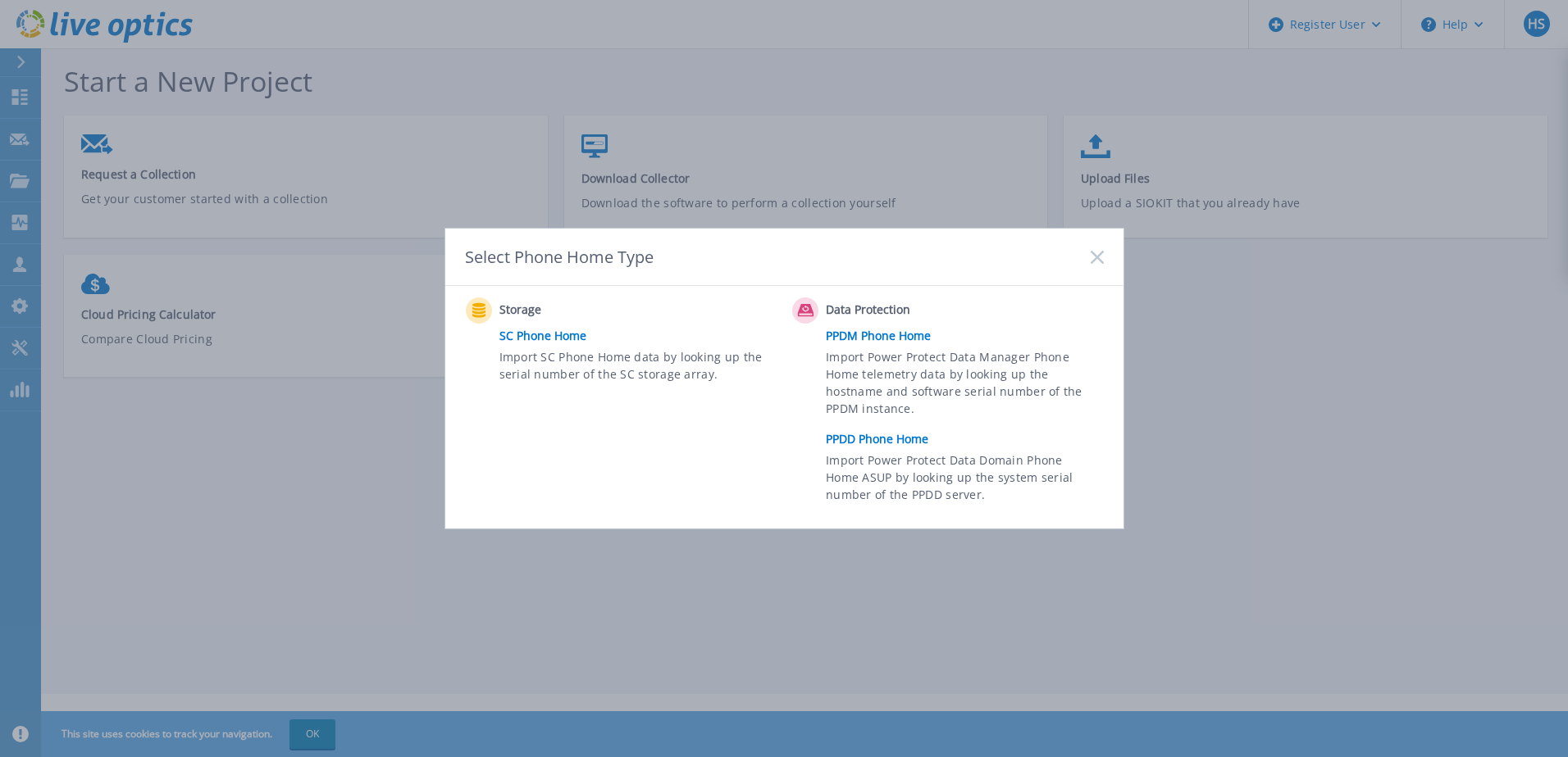
click at [901, 443] on link "PPDD Phone Home" at bounding box center [968, 439] width 286 height 25
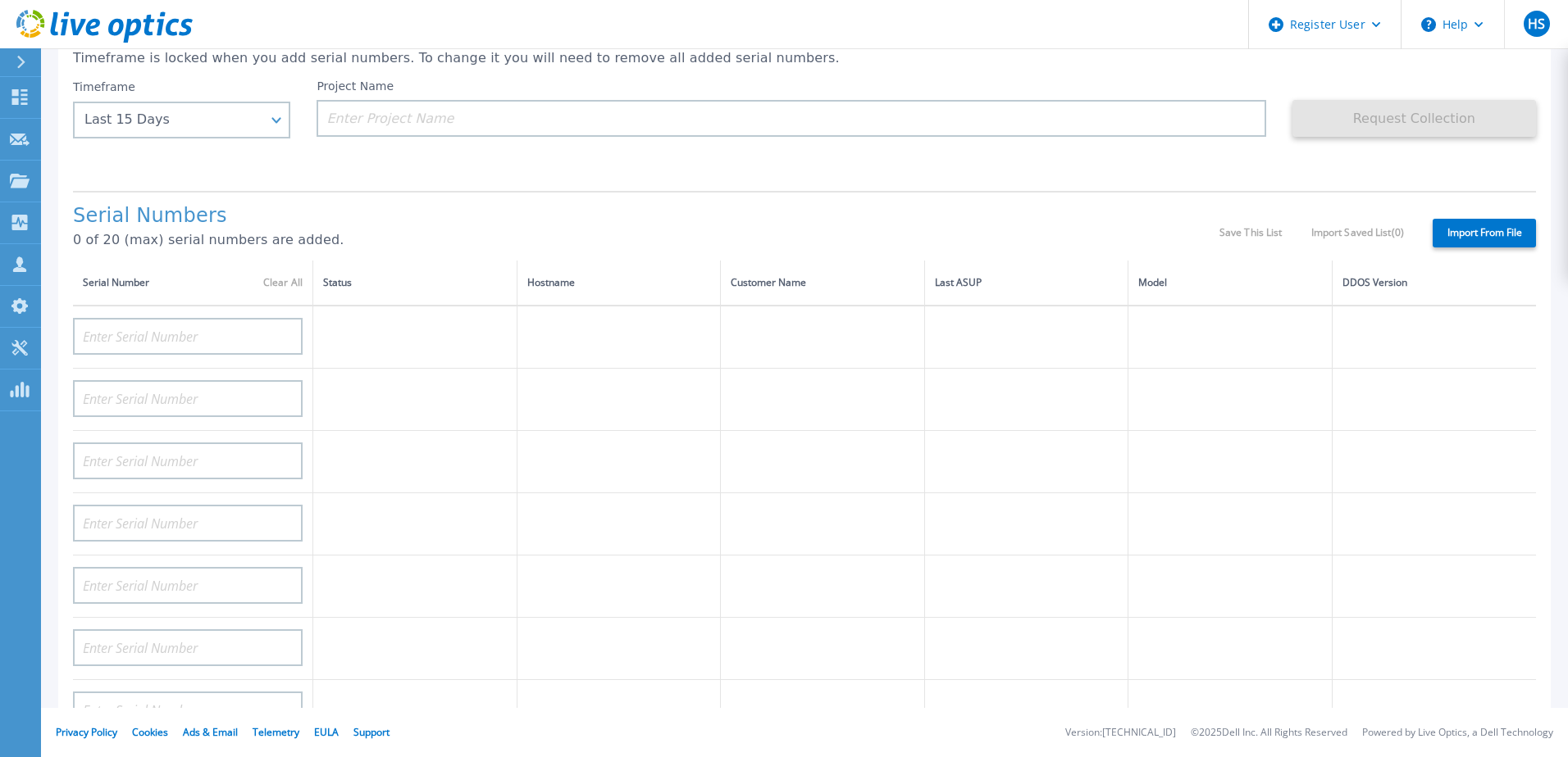
scroll to position [164, 0]
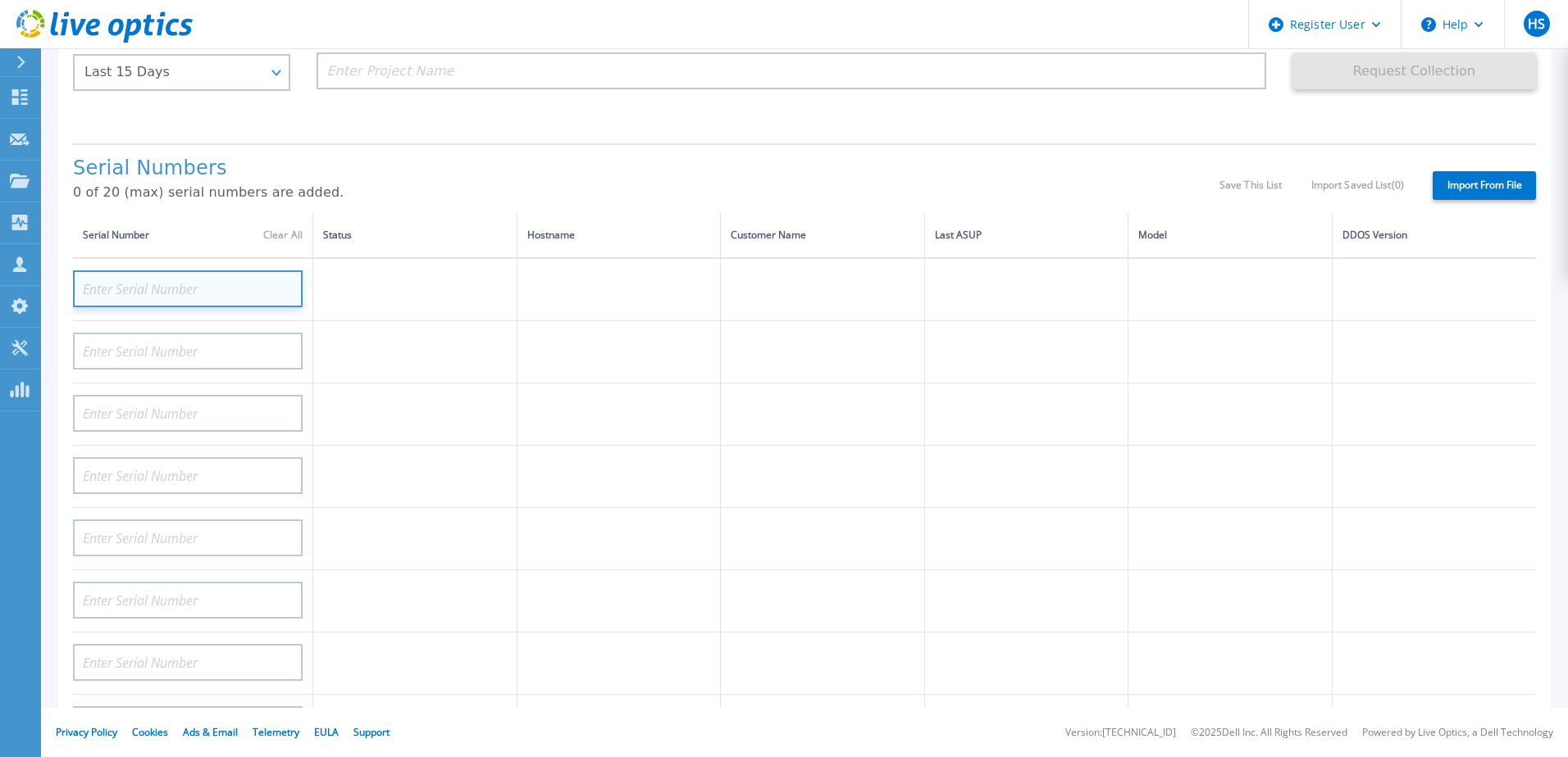
click at [206, 296] on input at bounding box center [187, 288] width 229 height 37
paste input "DE404211105424"
type input "DE404211105424"
click at [653, 167] on h1 "Serial Numbers" at bounding box center [646, 169] width 1147 height 23
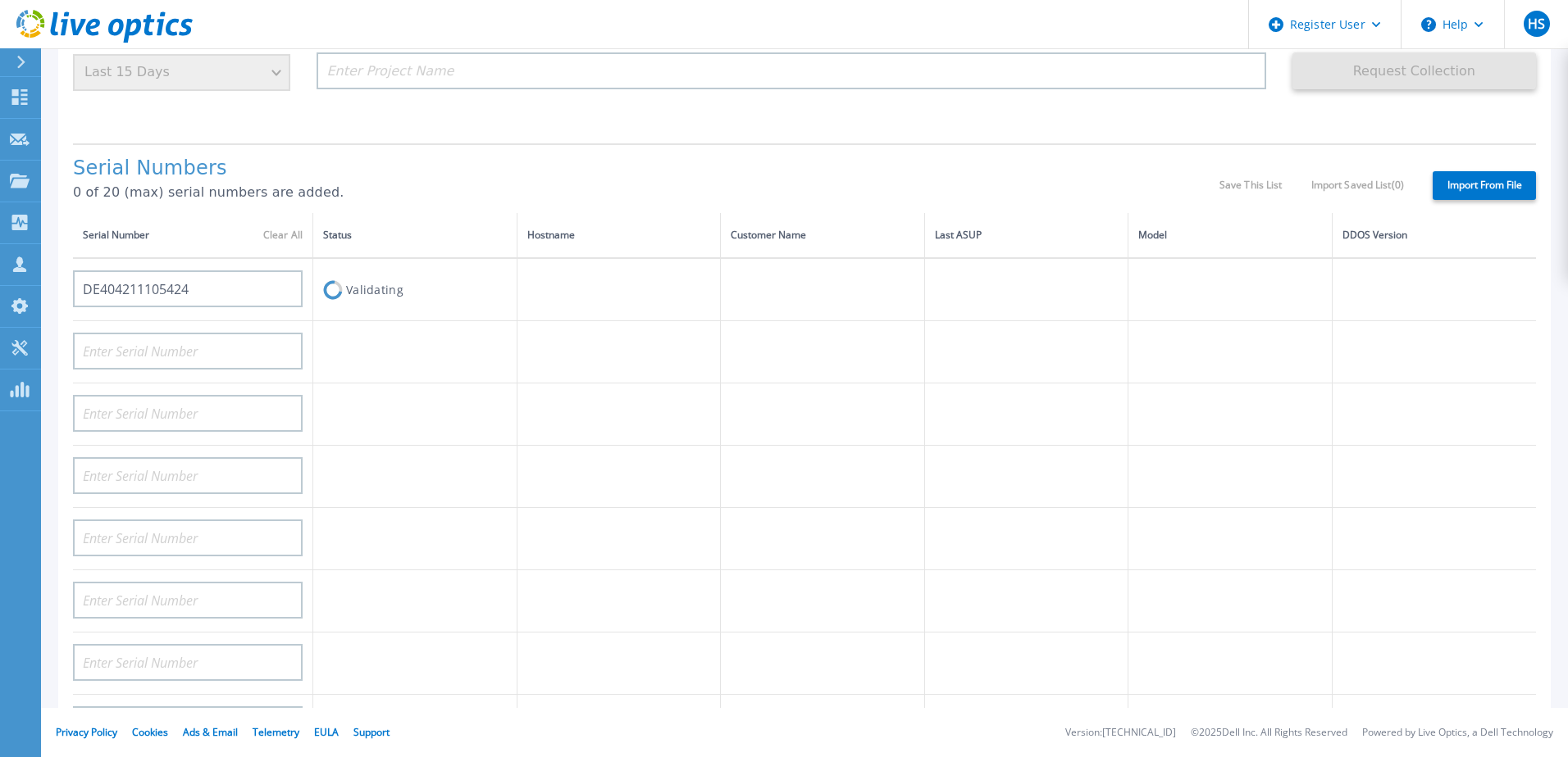
scroll to position [0, 0]
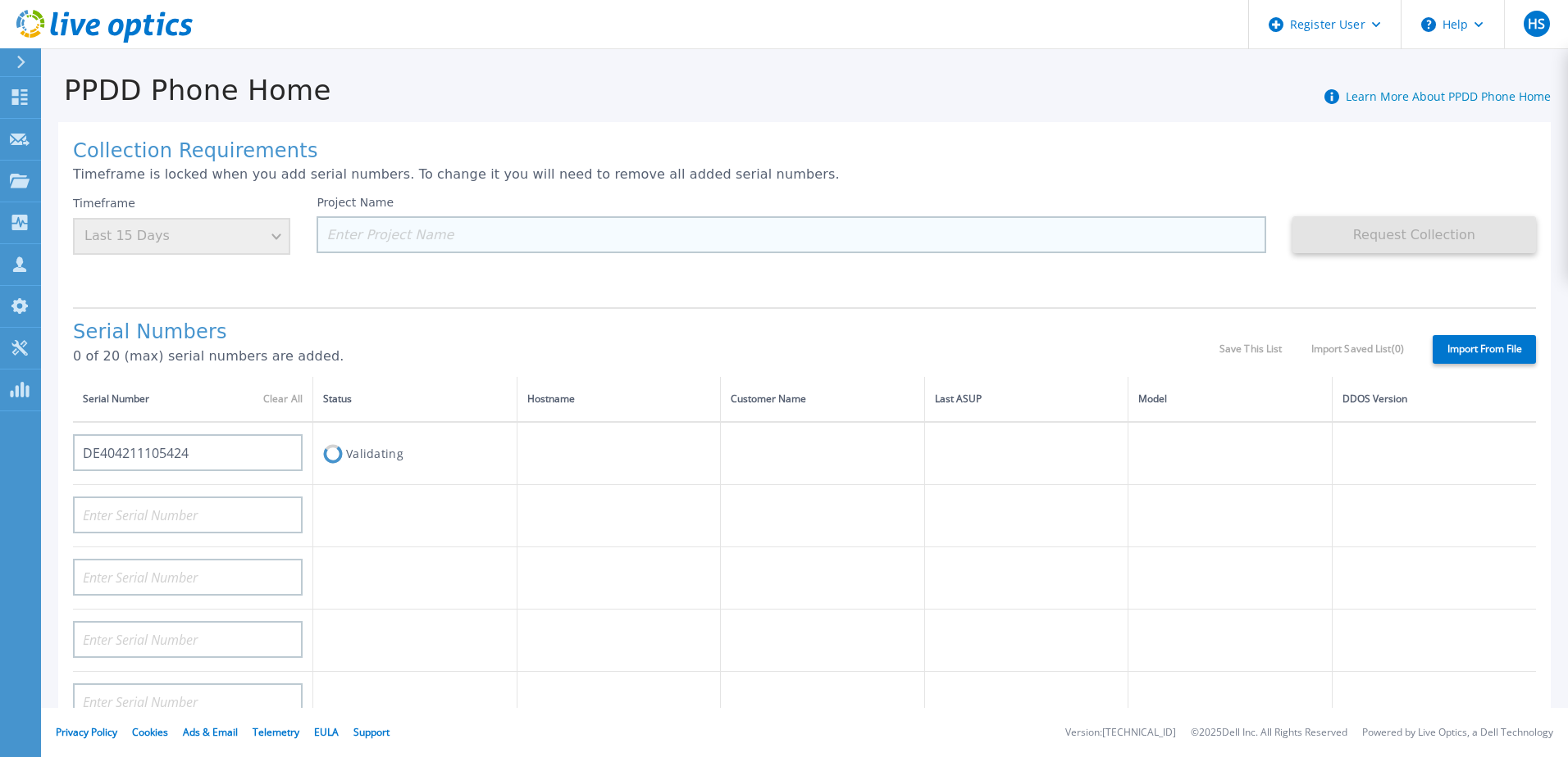
click at [412, 232] on input at bounding box center [791, 235] width 949 height 37
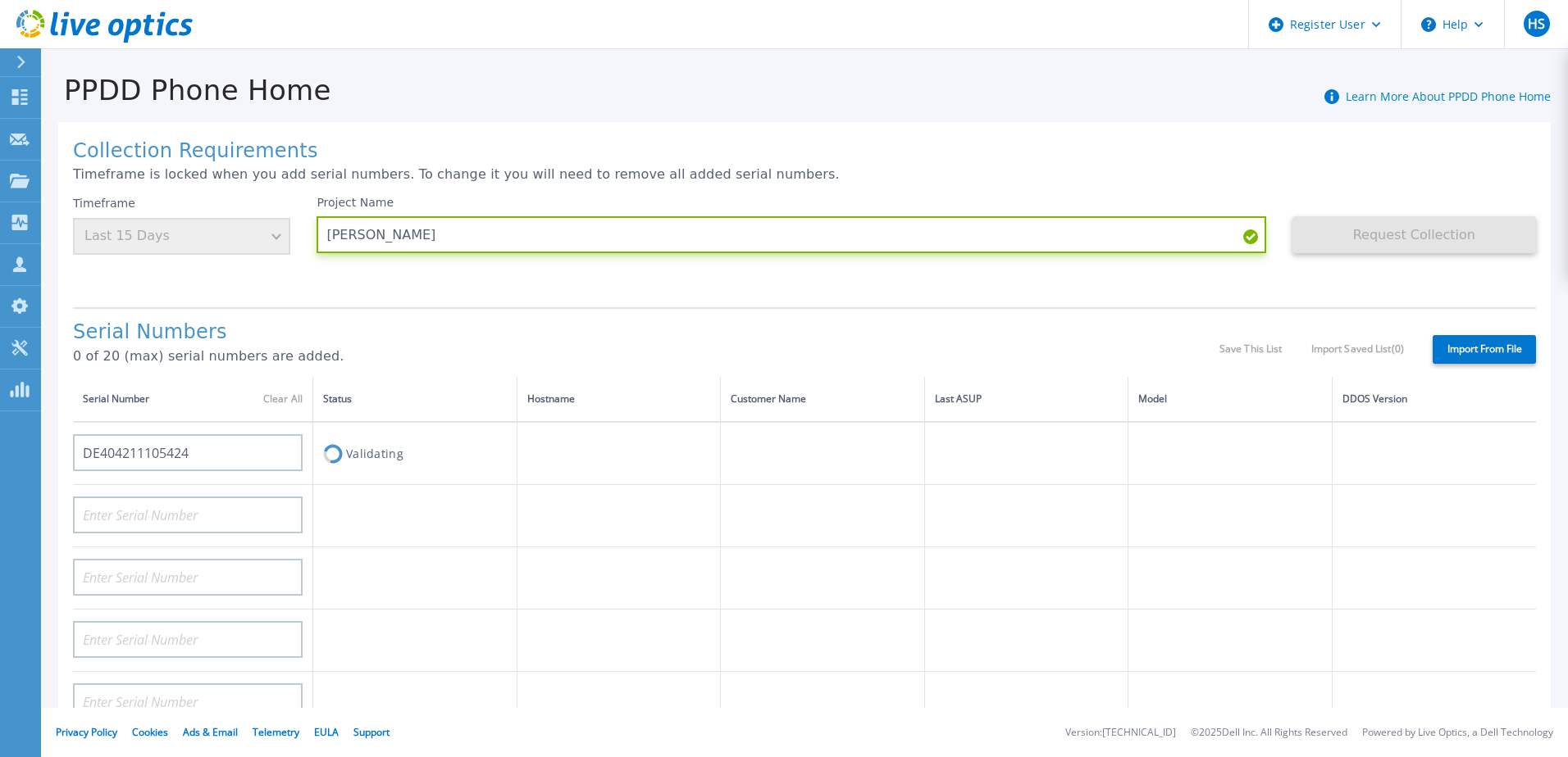
type input "[PERSON_NAME]"
click at [1081, 468] on td at bounding box center [1026, 453] width 205 height 63
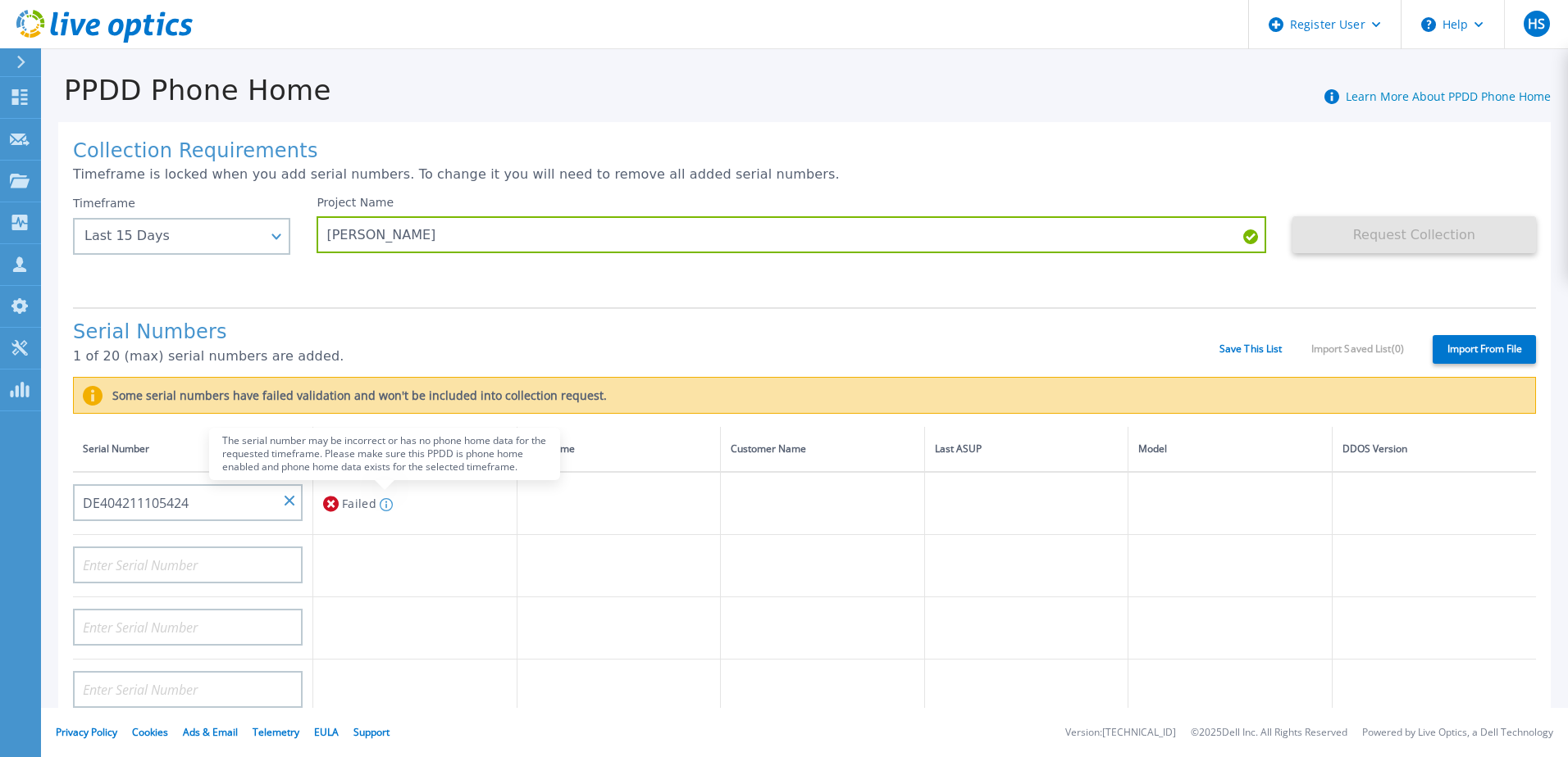
click at [383, 503] on icon at bounding box center [387, 505] width 13 height 13
click at [380, 502] on icon at bounding box center [387, 505] width 13 height 13
